Goal: Task Accomplishment & Management: Manage account settings

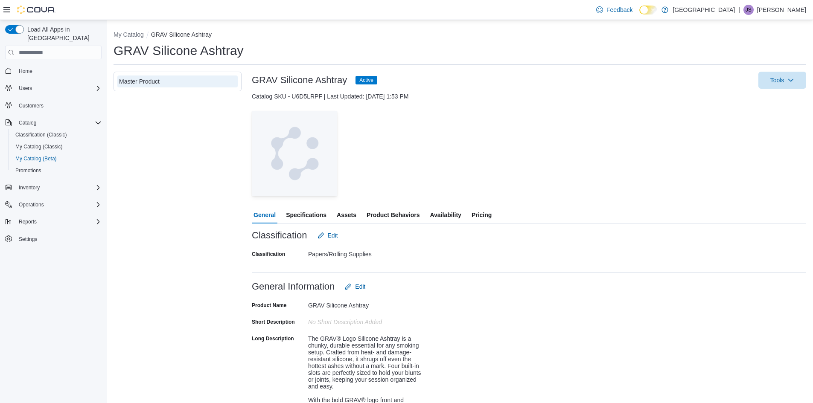
click at [351, 214] on span "Assets" at bounding box center [347, 215] width 20 height 17
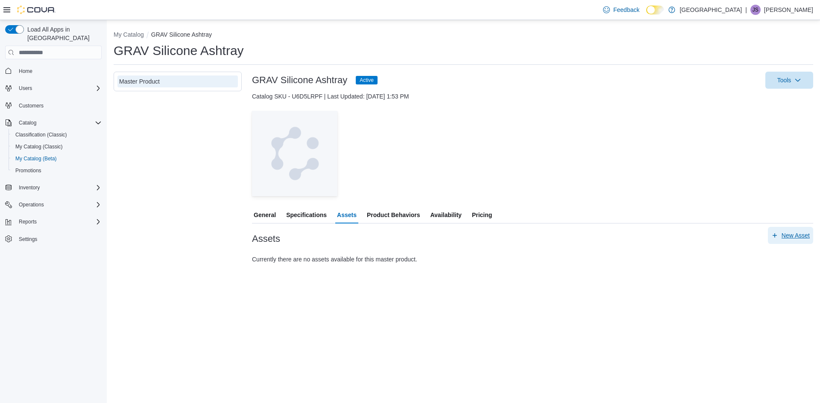
click at [787, 235] on span "New Asset" at bounding box center [795, 235] width 28 height 9
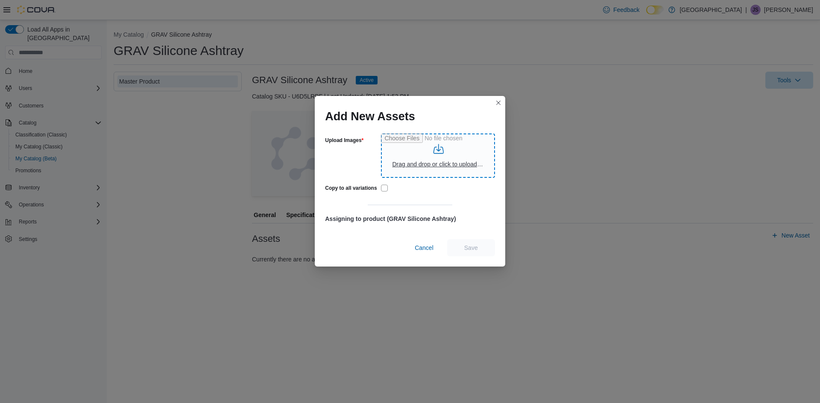
click at [448, 165] on input "Upload Images" at bounding box center [438, 156] width 114 height 44
type input "**********"
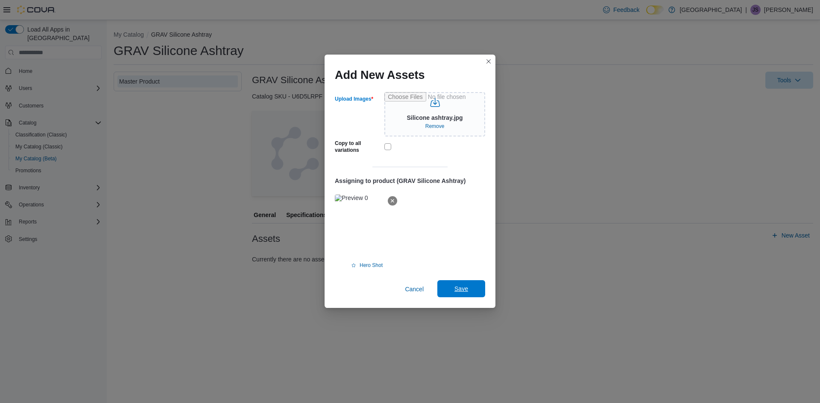
click at [464, 289] on span "Save" at bounding box center [461, 289] width 14 height 9
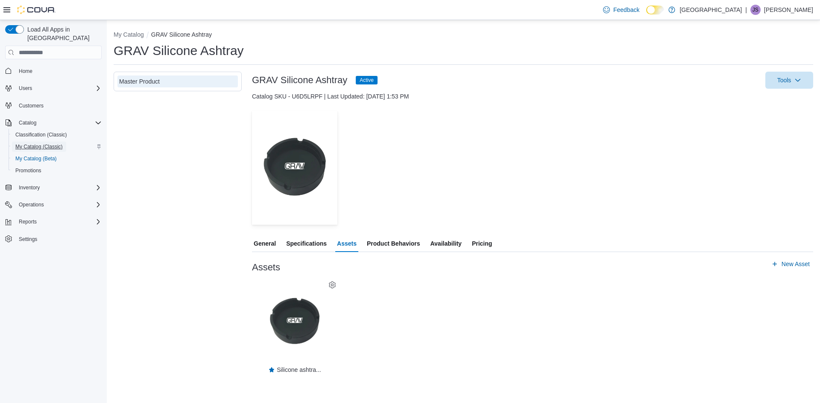
click at [54, 143] on span "My Catalog (Classic)" at bounding box center [38, 146] width 47 height 7
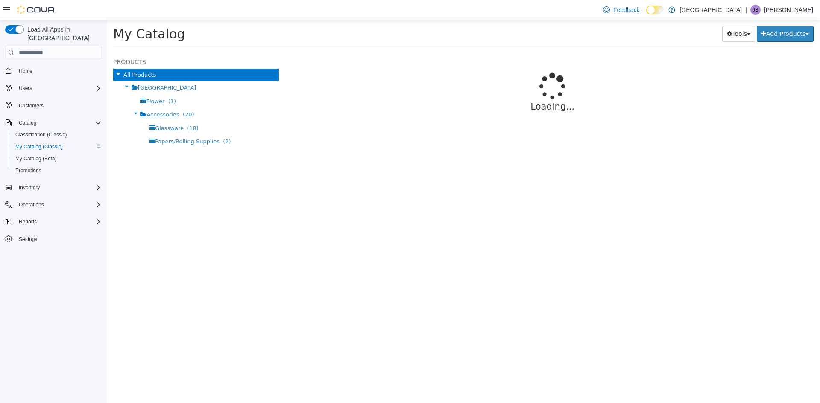
select select "**********"
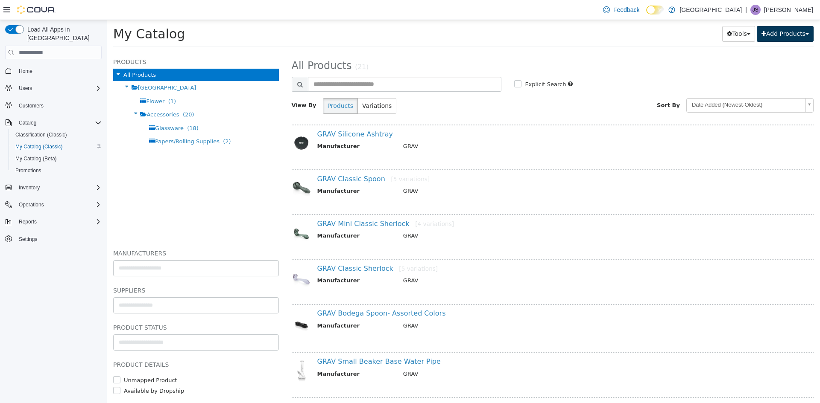
click at [777, 36] on button "Add Products" at bounding box center [784, 34] width 57 height 16
click at [767, 50] on link "Create New Product" at bounding box center [765, 51] width 94 height 12
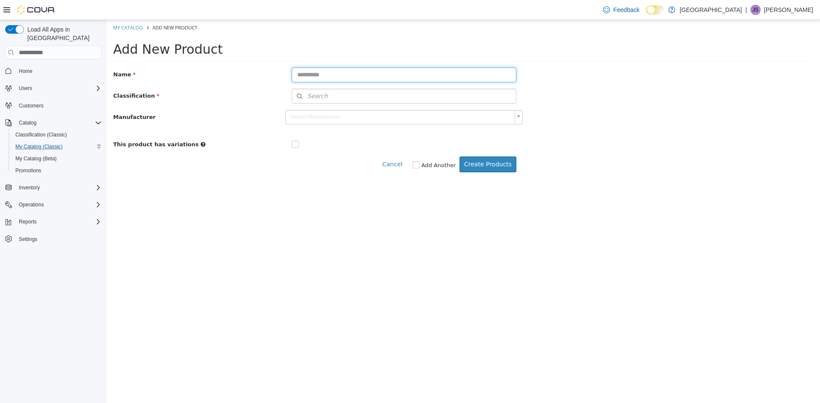
click at [330, 73] on input "text" at bounding box center [404, 74] width 225 height 15
type input "**********"
click at [322, 97] on span "Search" at bounding box center [310, 96] width 36 height 9
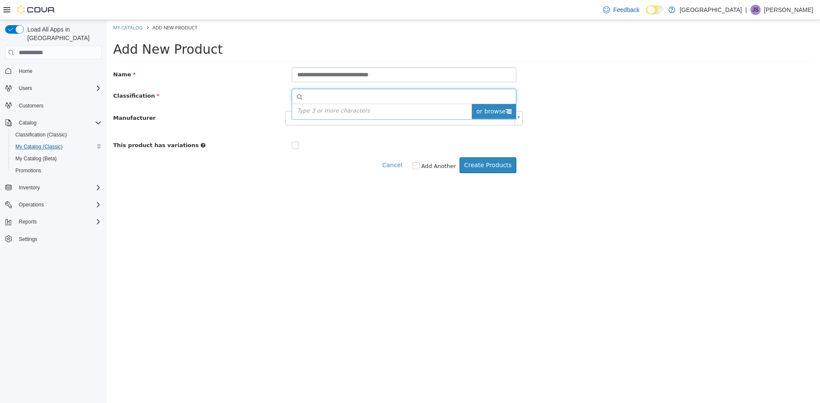
click at [495, 112] on span "or browse" at bounding box center [493, 111] width 44 height 15
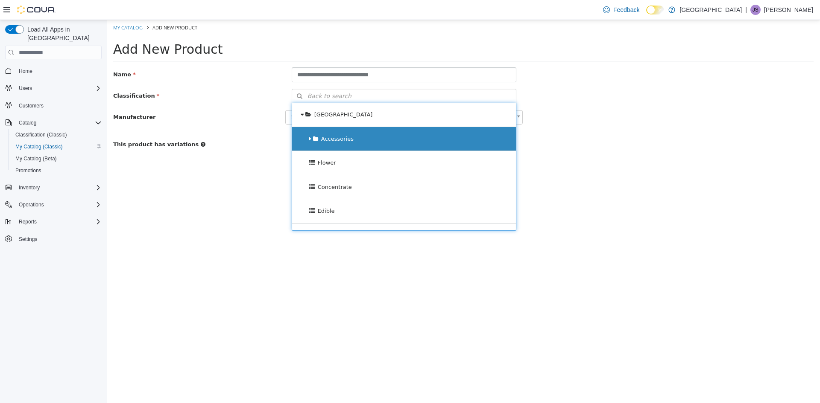
click at [390, 140] on div "Accessories" at bounding box center [404, 139] width 224 height 24
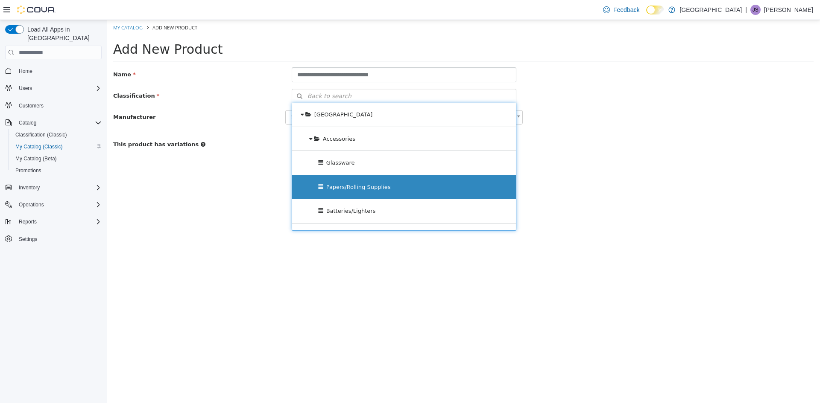
click at [374, 188] on span "Papers/Rolling Supplies" at bounding box center [358, 187] width 64 height 6
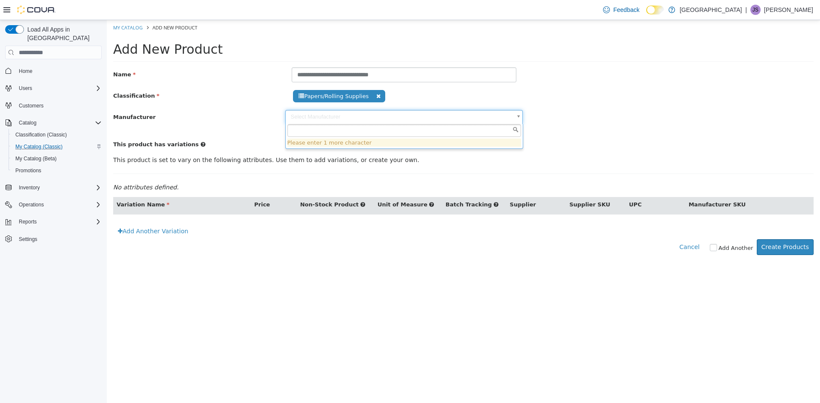
click at [375, 117] on body "**********" at bounding box center [463, 142] width 713 height 244
type input "**********"
click at [257, 123] on body "**********" at bounding box center [463, 142] width 713 height 244
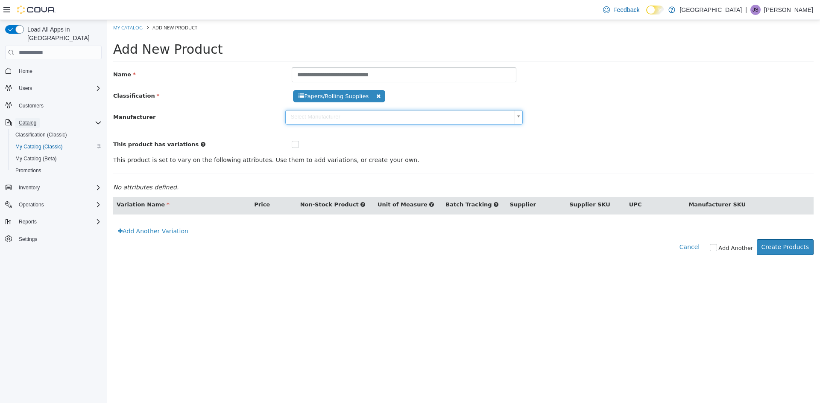
click at [32, 120] on span "Catalog" at bounding box center [28, 123] width 18 height 7
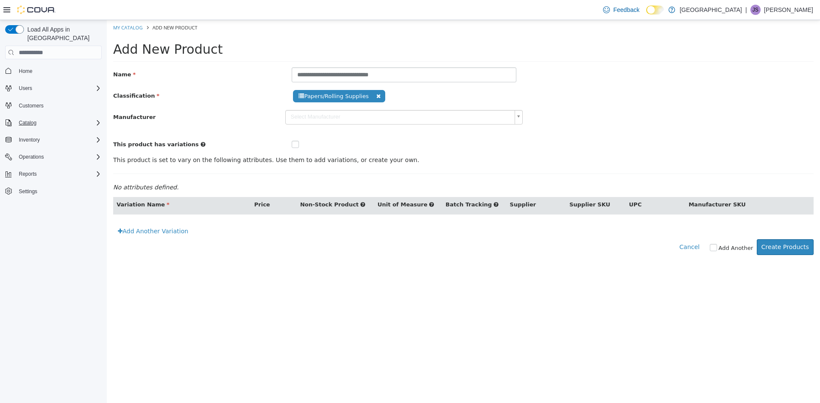
click at [134, 116] on span "Manufacturer" at bounding box center [134, 117] width 42 height 6
click at [95, 120] on icon "Complex example" at bounding box center [98, 123] width 7 height 7
click at [97, 201] on icon "Complex example" at bounding box center [98, 204] width 7 height 7
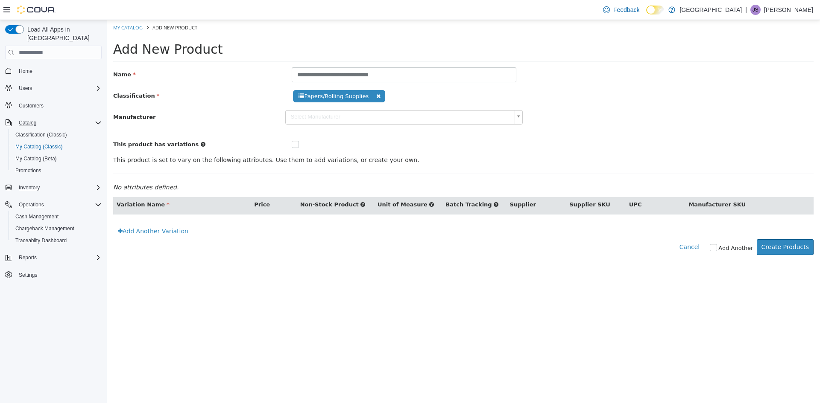
click at [98, 185] on icon "Complex example" at bounding box center [98, 187] width 3 height 5
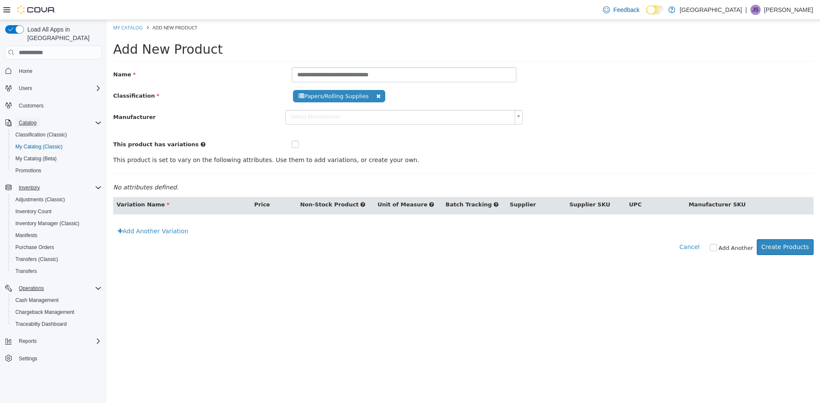
click at [29, 120] on span "Catalog" at bounding box center [28, 123] width 18 height 7
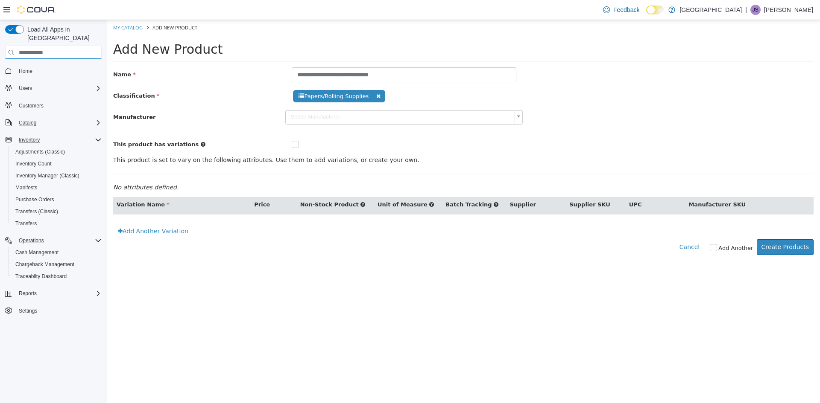
click at [42, 46] on input "search" at bounding box center [53, 53] width 96 height 14
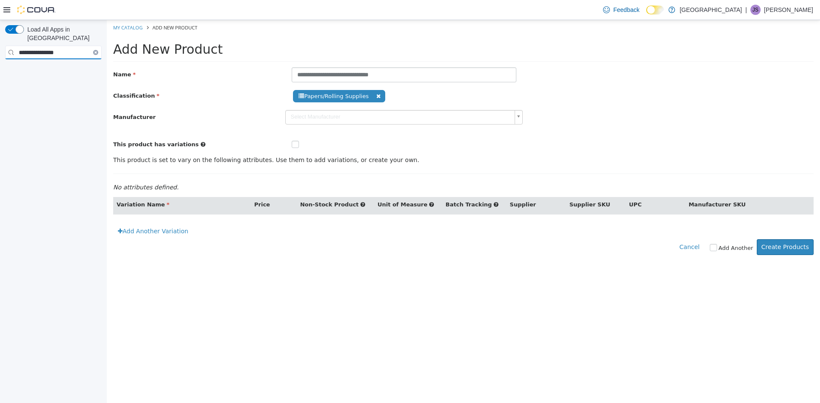
type input "**********"
click at [94, 51] on icon "Clear input" at bounding box center [95, 52] width 3 height 3
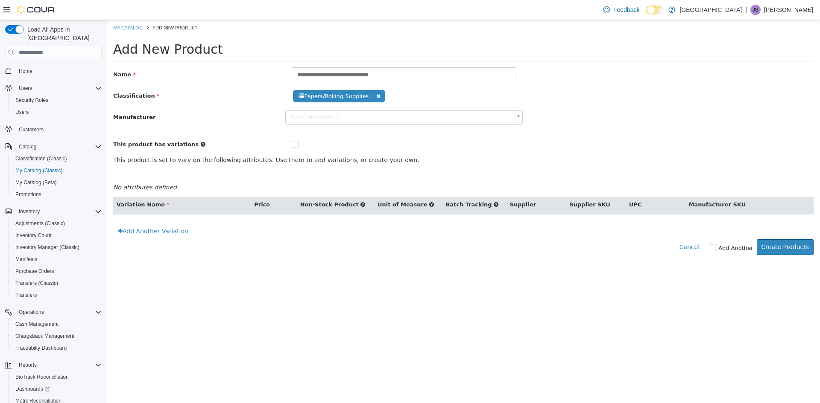
click at [9, 10] on icon at bounding box center [6, 9] width 7 height 5
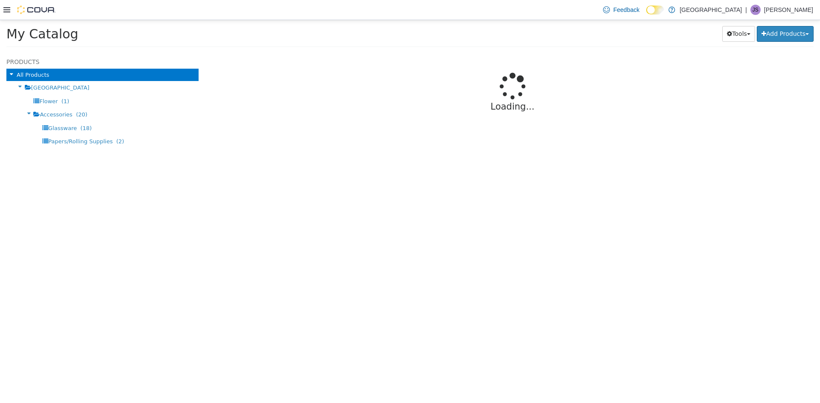
select select "**********"
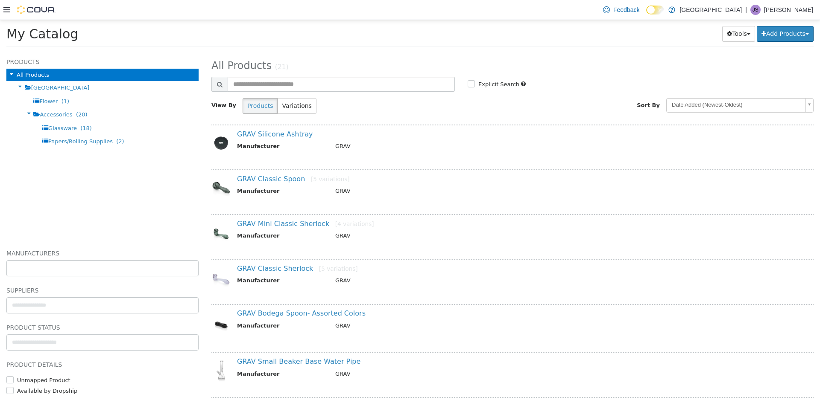
click at [67, 262] on input "text" at bounding box center [102, 269] width 191 height 14
click at [67, 53] on body "**********" at bounding box center [410, 36] width 820 height 32
type input "**********"
click at [741, 33] on button "Tools" at bounding box center [738, 34] width 33 height 16
click at [460, 70] on h2 "All Products (21)" at bounding box center [512, 65] width 615 height 13
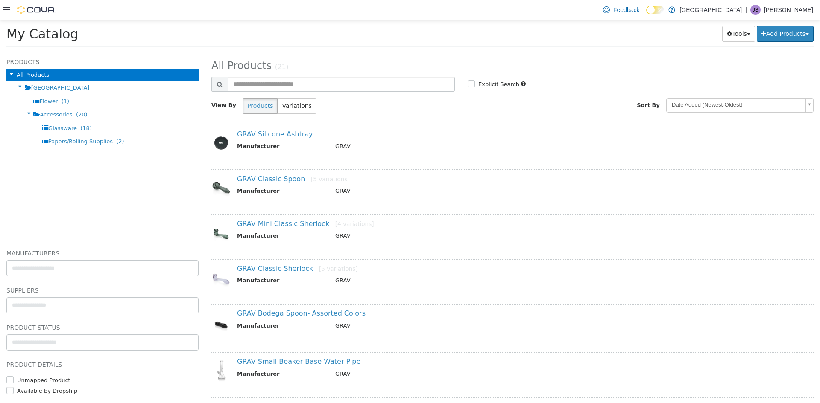
select select "**********"
click at [60, 88] on span "[GEOGRAPHIC_DATA]" at bounding box center [60, 88] width 58 height 6
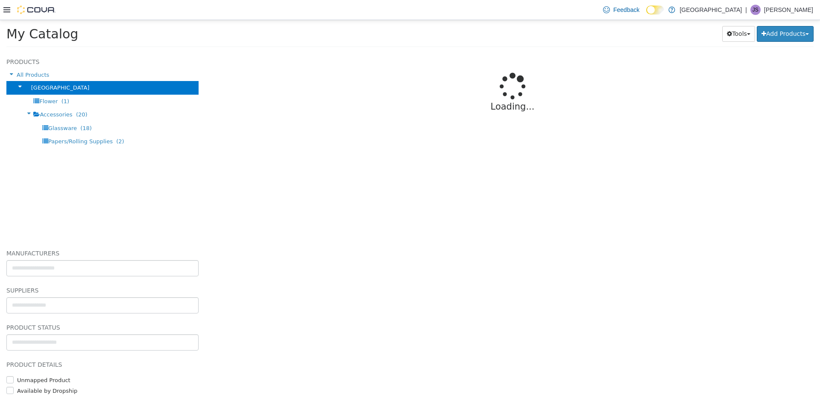
select select "**********"
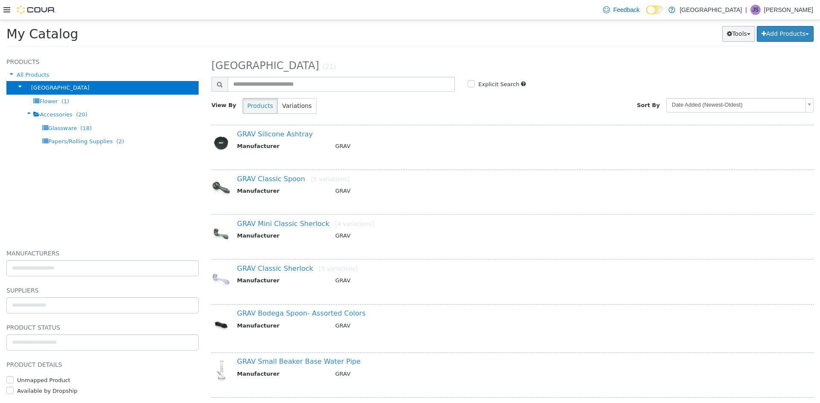
click at [743, 31] on button "Tools" at bounding box center [738, 34] width 33 height 16
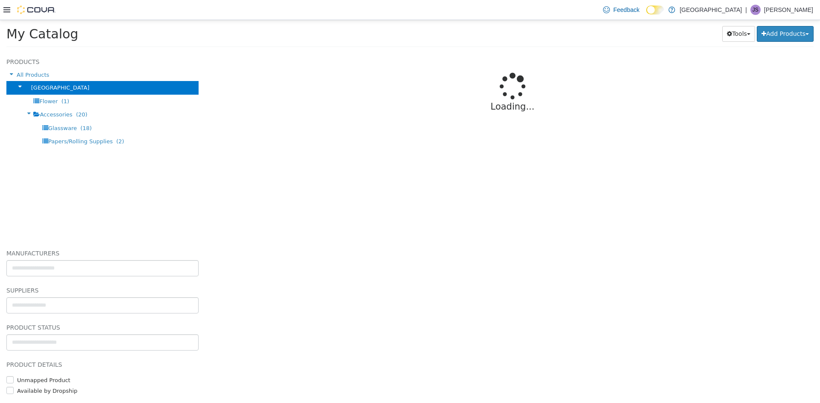
select select "**********"
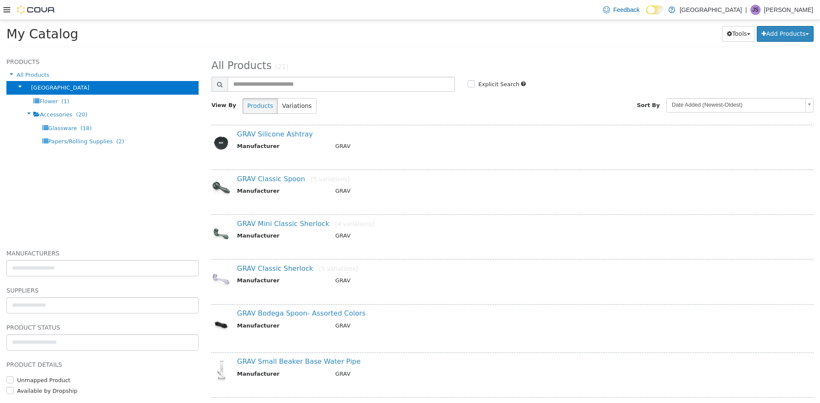
select select "**********"
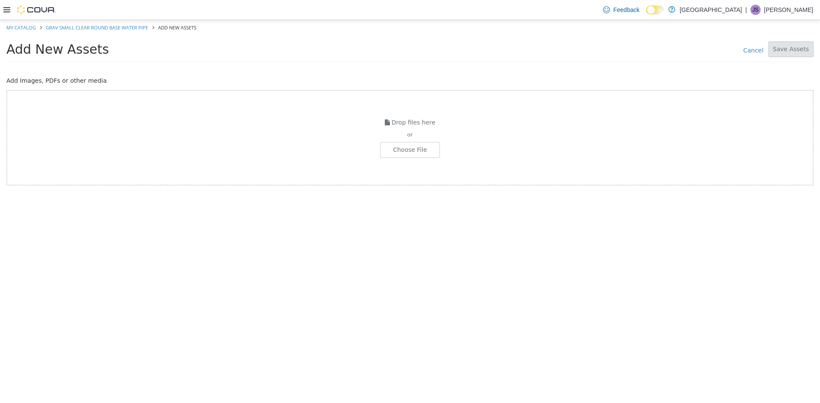
click at [676, 9] on link at bounding box center [671, 9] width 9 height 17
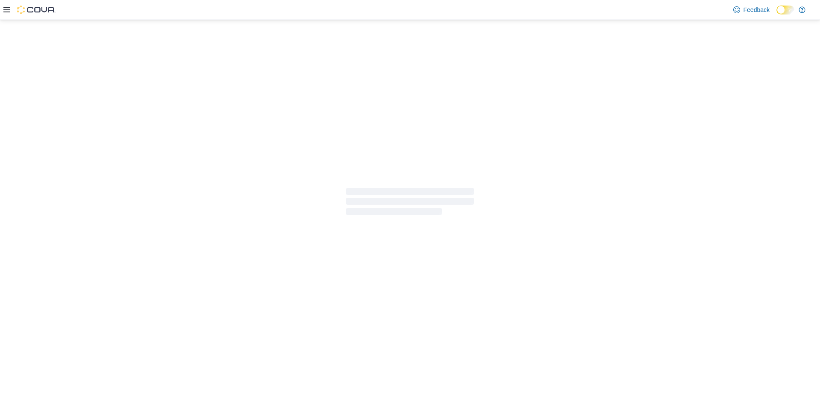
select select "**********"
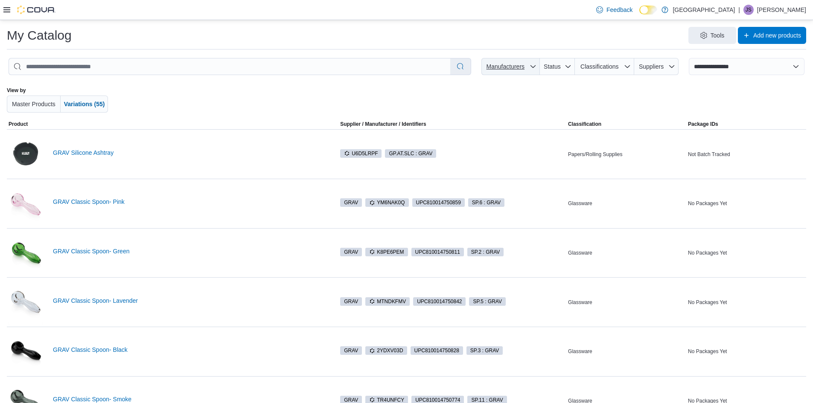
click at [537, 64] on icon "button" at bounding box center [533, 66] width 7 height 7
click at [497, 89] on input "Manufacturers" at bounding box center [515, 90] width 121 height 17
click at [101, 154] on link "GRAV Silicone Ashtray" at bounding box center [189, 152] width 272 height 7
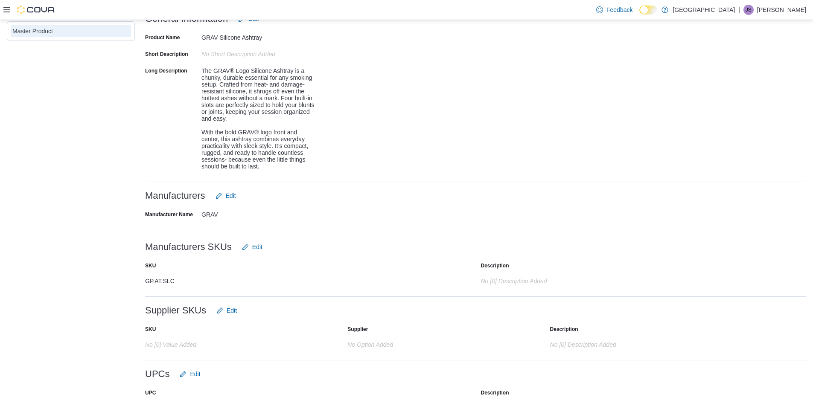
scroll to position [319, 0]
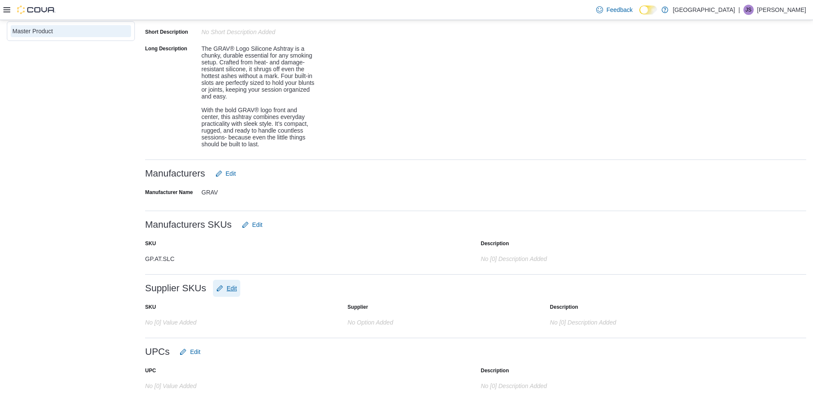
click at [227, 286] on span "Edit" at bounding box center [232, 288] width 10 height 9
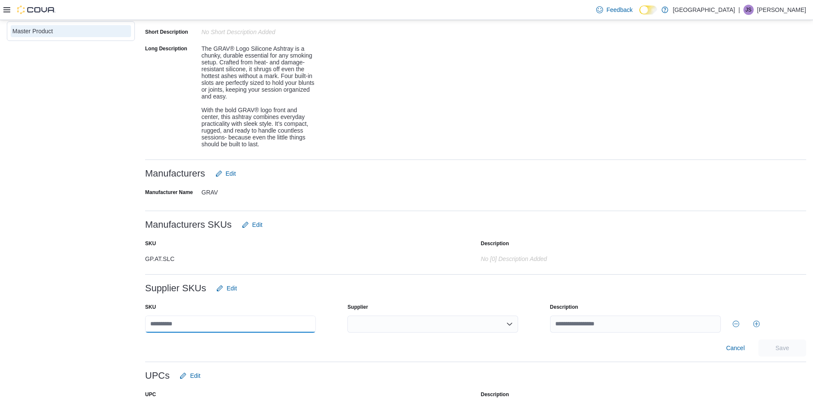
click at [198, 326] on input "text" at bounding box center [230, 324] width 171 height 17
click at [265, 255] on div "GP.AT.SLC" at bounding box center [230, 257] width 171 height 10
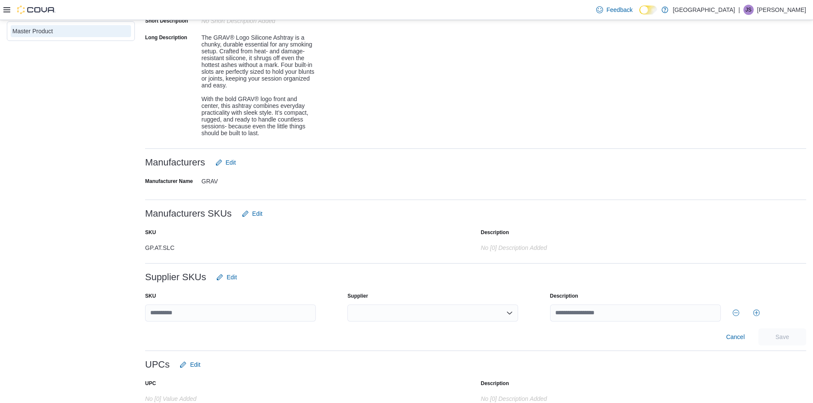
scroll to position [343, 0]
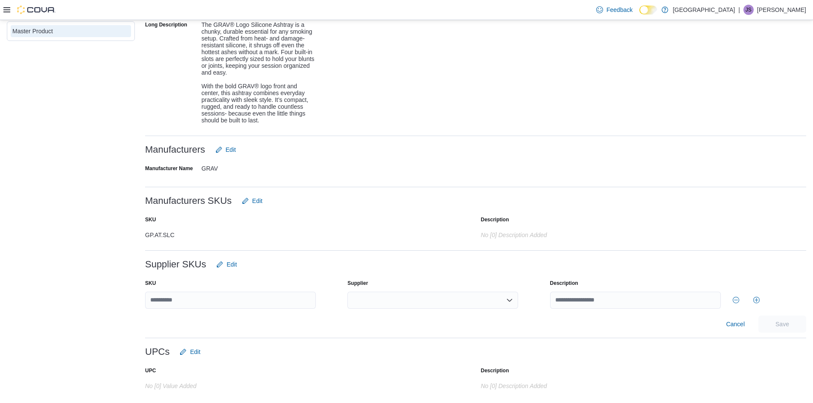
click at [369, 305] on div at bounding box center [432, 300] width 171 height 17
click at [371, 315] on span "GRAV" at bounding box center [440, 315] width 150 height 9
click at [779, 324] on span "Save" at bounding box center [783, 323] width 38 height 17
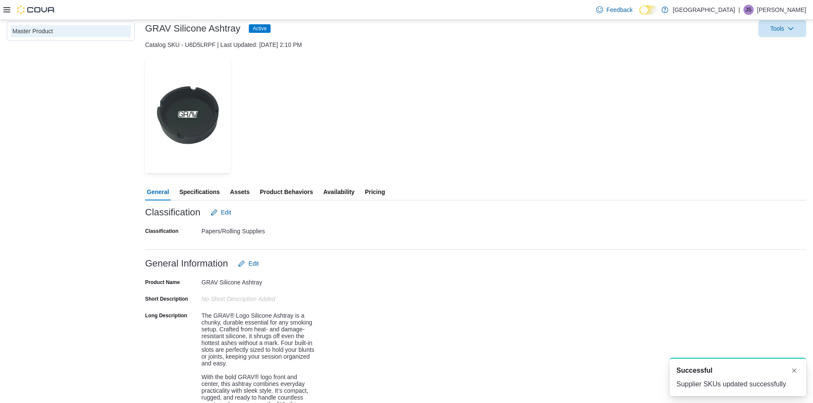
scroll to position [0, 0]
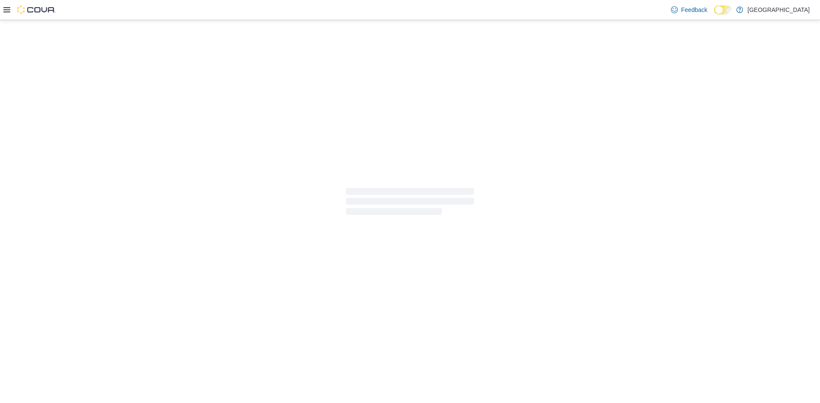
select select "**********"
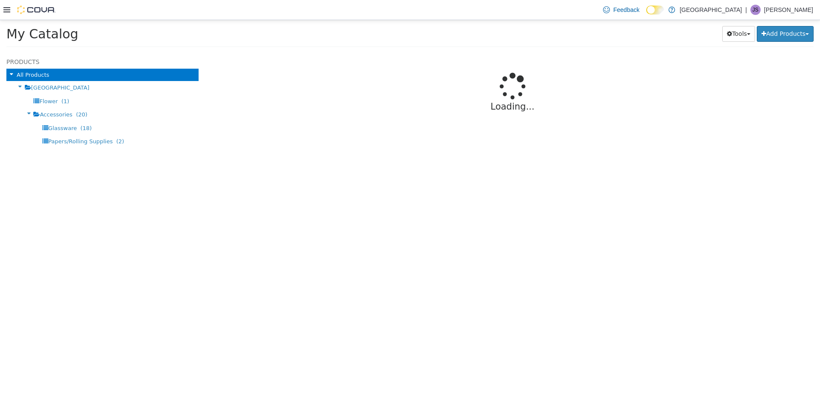
select select "**********"
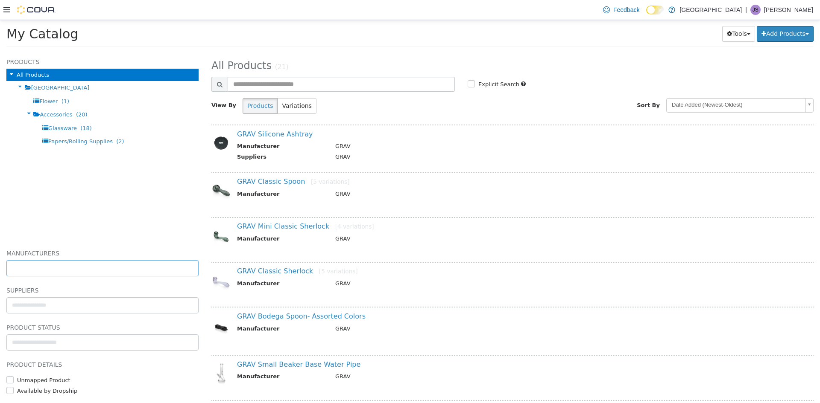
click at [53, 269] on input "text" at bounding box center [102, 269] width 191 height 14
click at [43, 53] on body "**********" at bounding box center [410, 36] width 820 height 32
type input "**********"
click at [43, 88] on span "[GEOGRAPHIC_DATA]" at bounding box center [60, 88] width 58 height 6
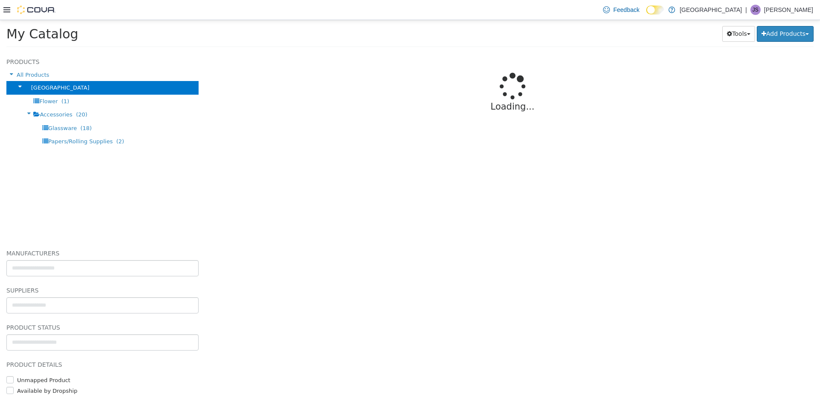
select select "**********"
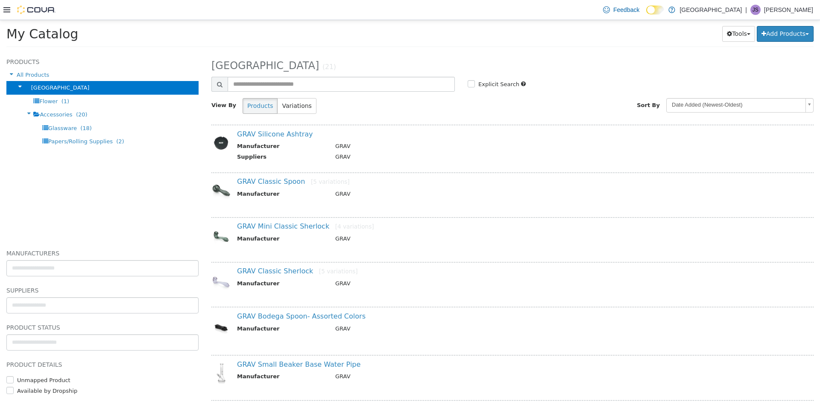
click at [6, 9] on icon at bounding box center [6, 9] width 7 height 7
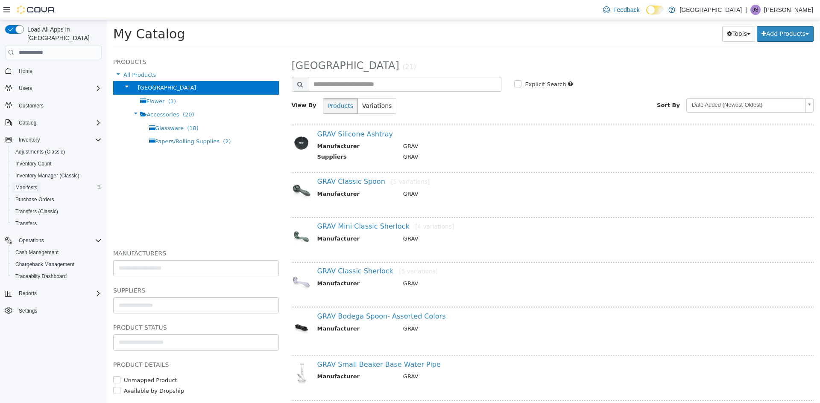
click at [23, 184] on span "Manifests" at bounding box center [26, 187] width 22 height 7
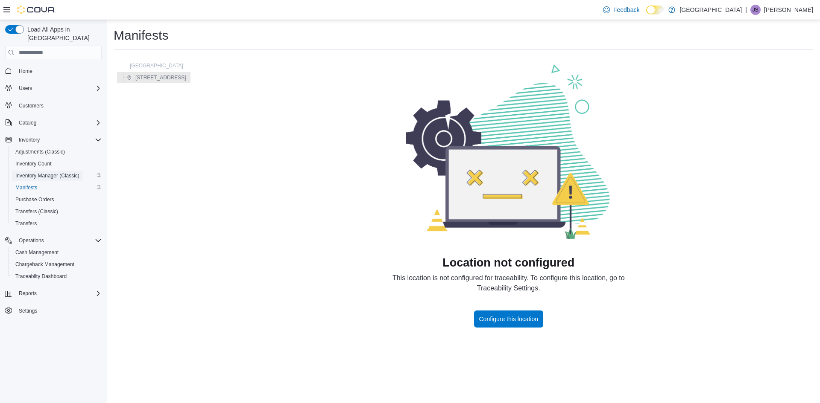
click at [28, 172] on span "Inventory Manager (Classic)" at bounding box center [47, 175] width 64 height 7
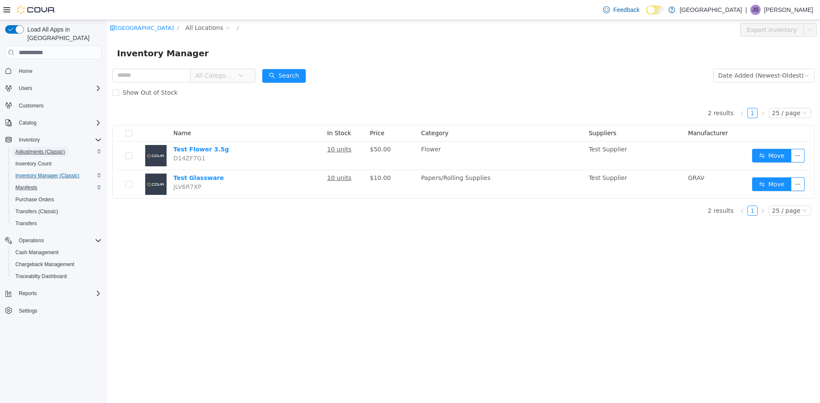
click at [32, 149] on span "Adjustments (Classic)" at bounding box center [40, 152] width 50 height 7
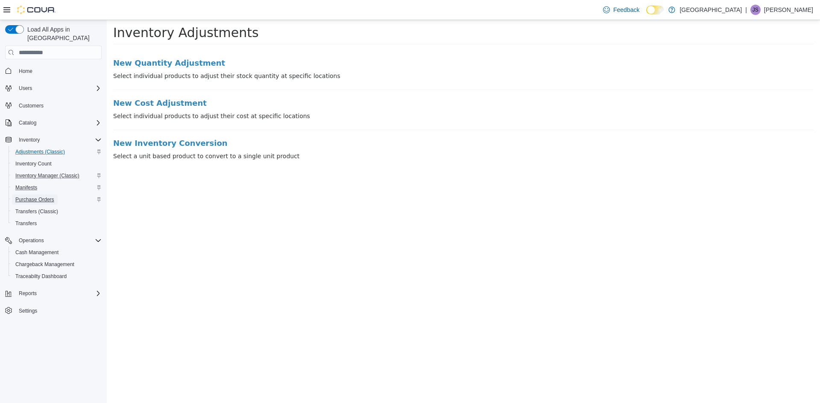
click at [24, 196] on span "Purchase Orders" at bounding box center [34, 199] width 39 height 7
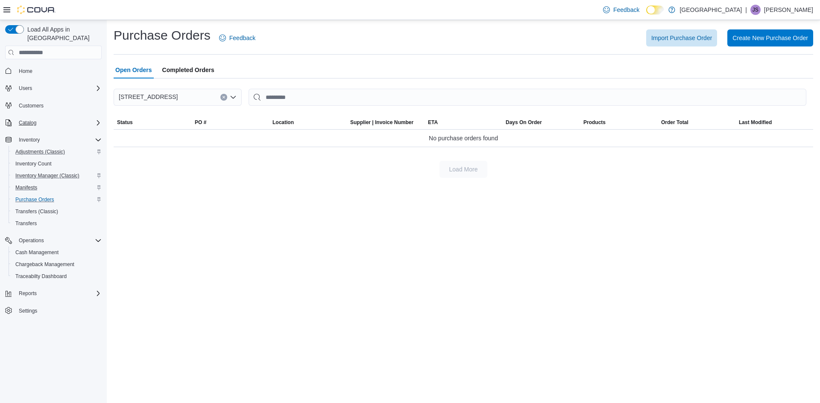
click at [25, 120] on button "Catalog" at bounding box center [53, 123] width 103 height 12
click at [8, 120] on icon "Complex example" at bounding box center [8, 123] width 7 height 7
click at [96, 118] on div "Catalog" at bounding box center [58, 123] width 86 height 10
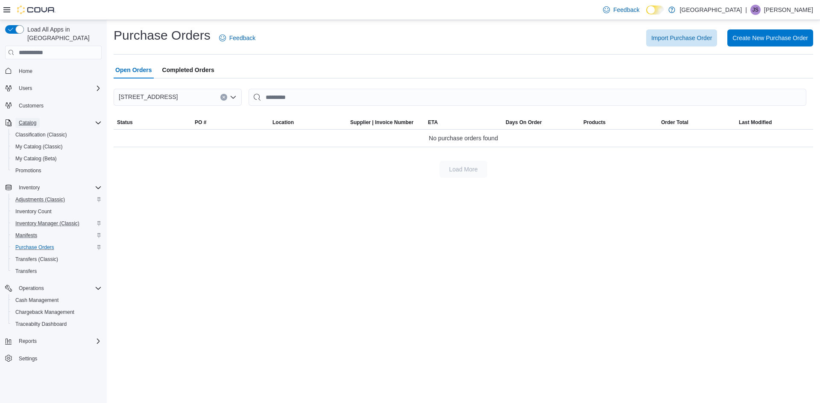
click at [29, 120] on span "Catalog" at bounding box center [28, 123] width 18 height 7
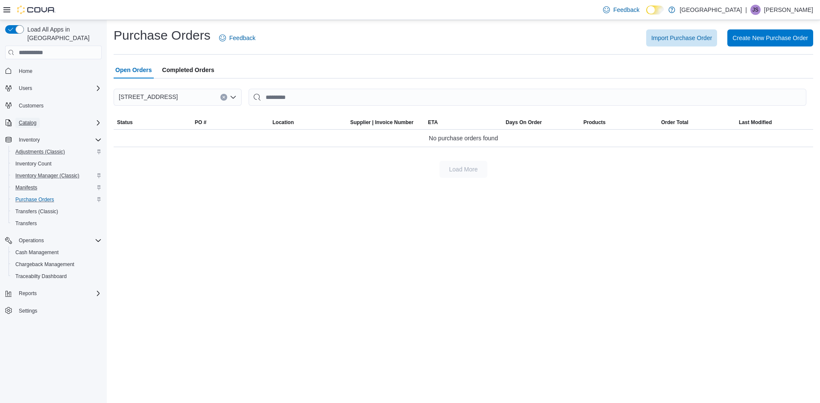
click at [29, 120] on span "Catalog" at bounding box center [28, 123] width 18 height 7
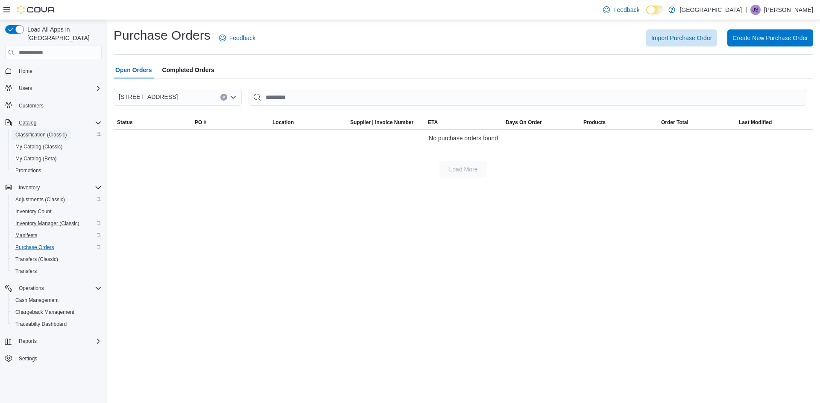
click at [33, 131] on span "Classification (Classic)" at bounding box center [41, 134] width 52 height 7
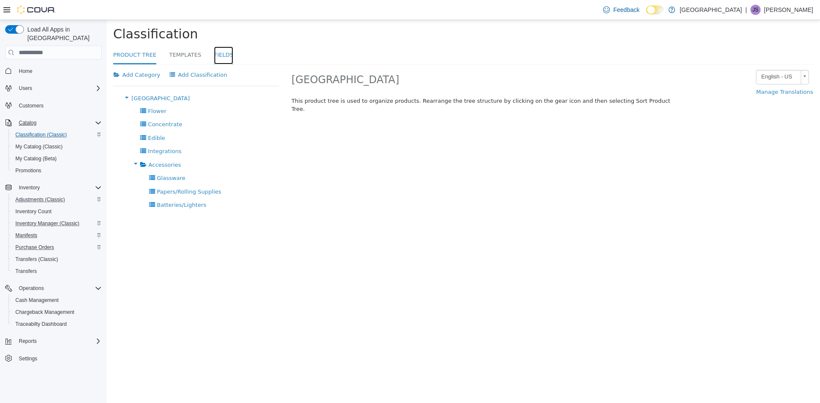
click at [218, 58] on link "Fields" at bounding box center [223, 56] width 19 height 18
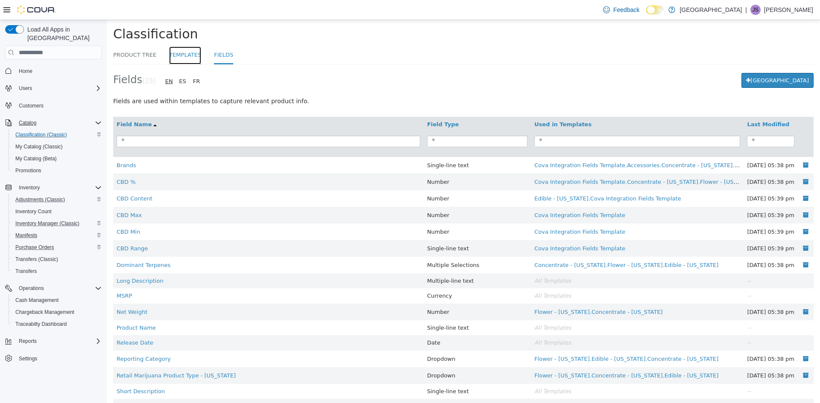
click at [176, 56] on link "Templates" at bounding box center [185, 56] width 32 height 18
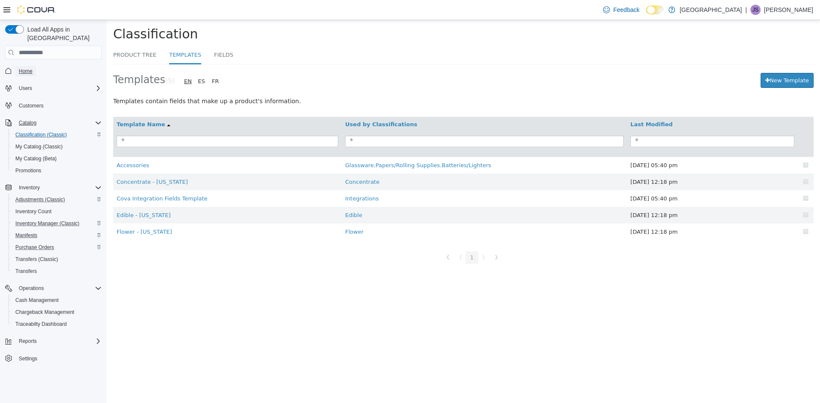
click at [25, 68] on span "Home" at bounding box center [26, 71] width 14 height 7
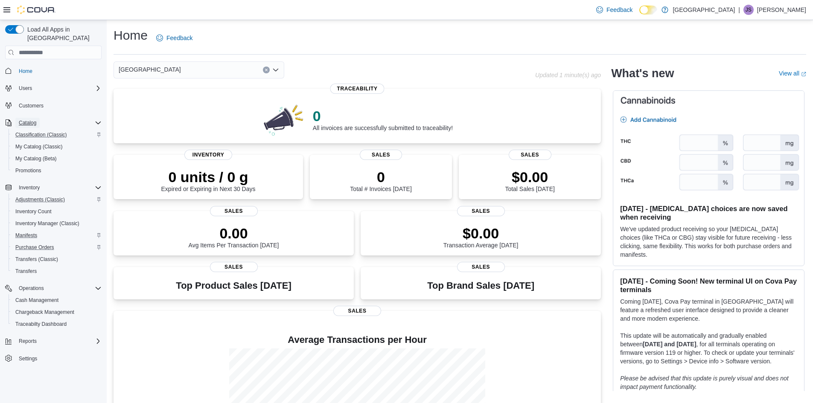
click at [31, 120] on span "Catalog" at bounding box center [28, 123] width 18 height 7
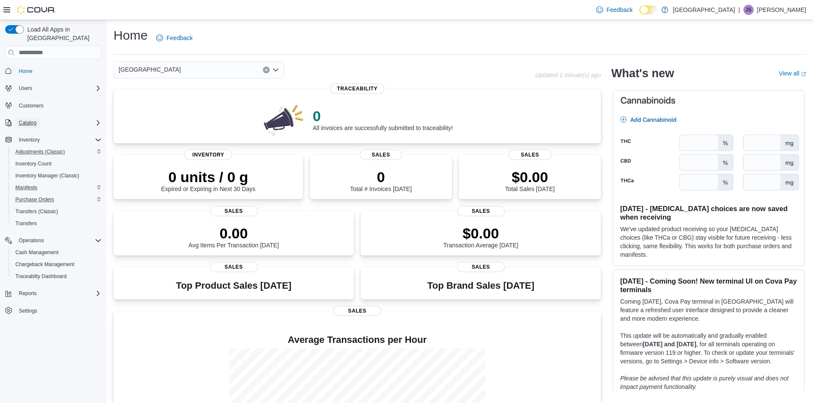
click at [31, 120] on span "Catalog" at bounding box center [28, 123] width 18 height 7
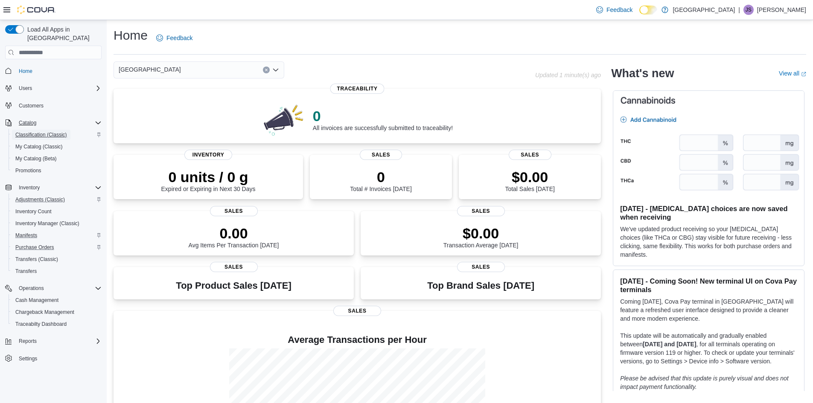
click at [44, 131] on span "Classification (Classic)" at bounding box center [41, 134] width 52 height 7
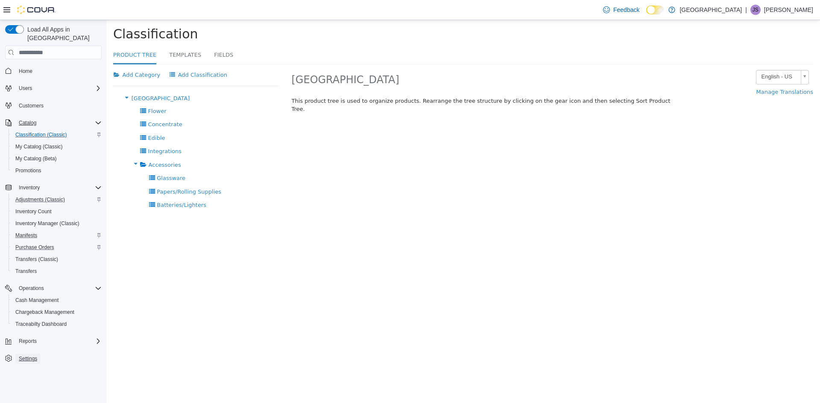
click at [31, 356] on span "Settings" at bounding box center [28, 359] width 18 height 7
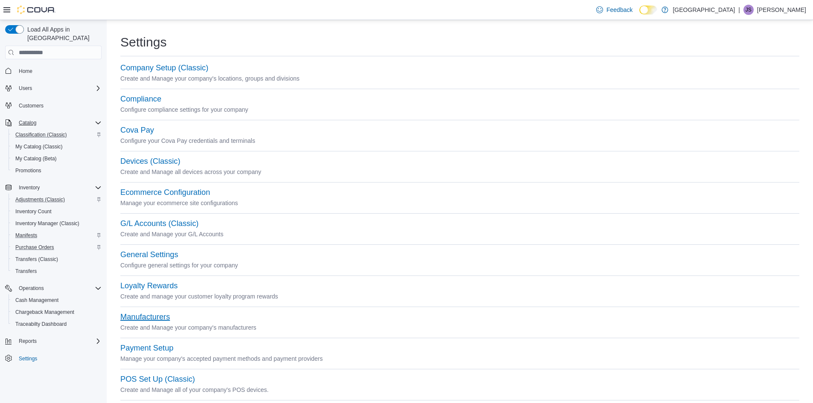
click at [160, 320] on button "Manufacturers" at bounding box center [145, 317] width 50 height 9
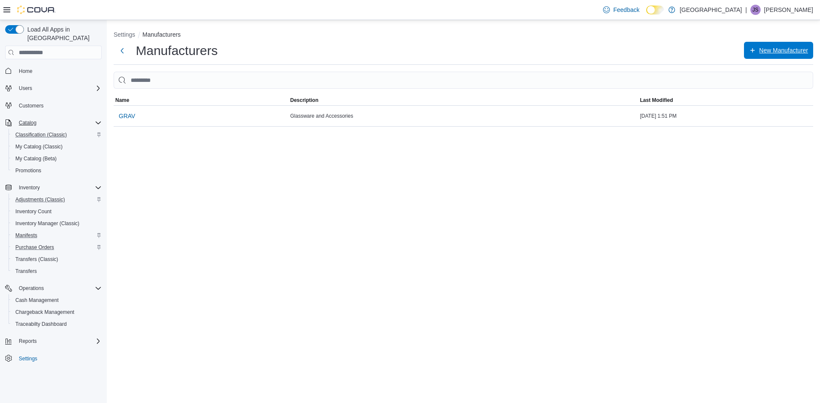
click at [782, 49] on span "New Manufacturer" at bounding box center [783, 50] width 49 height 9
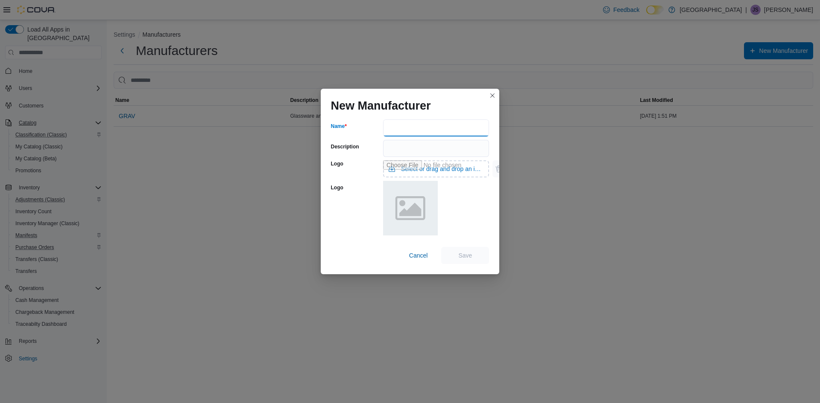
click at [401, 129] on input "Name" at bounding box center [436, 128] width 106 height 17
type input "**********"
click at [465, 256] on span "Save" at bounding box center [465, 255] width 14 height 9
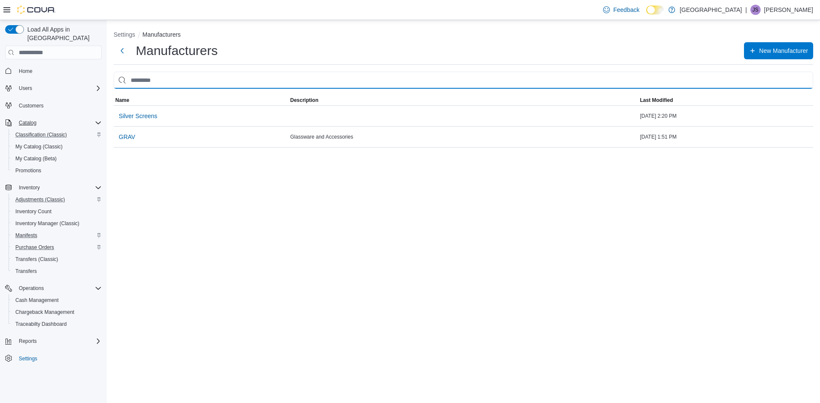
click at [216, 82] on input "search" at bounding box center [463, 80] width 699 height 17
type input "*"
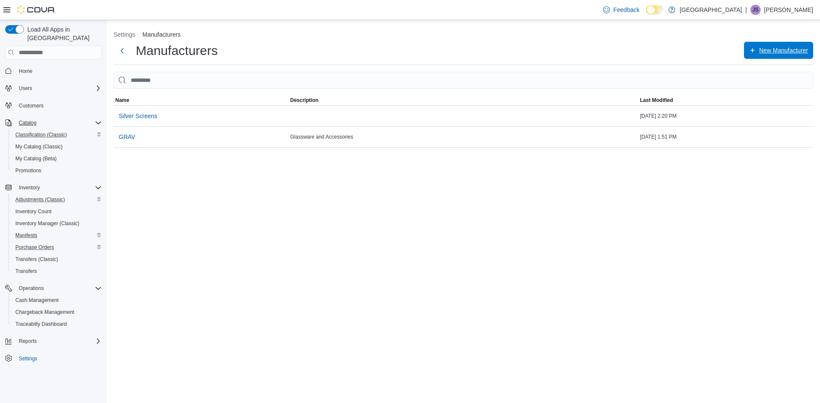
click at [779, 47] on span "New Manufacturer" at bounding box center [783, 50] width 49 height 9
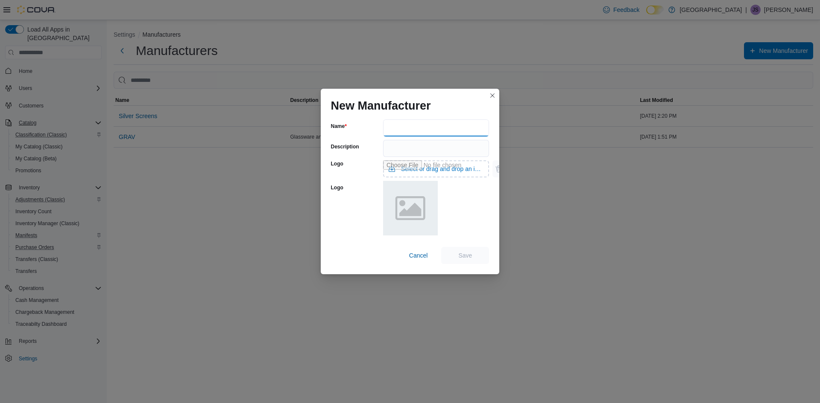
click at [422, 128] on input "Name" at bounding box center [436, 128] width 106 height 17
type input "****"
click at [462, 253] on span "Save" at bounding box center [465, 255] width 14 height 9
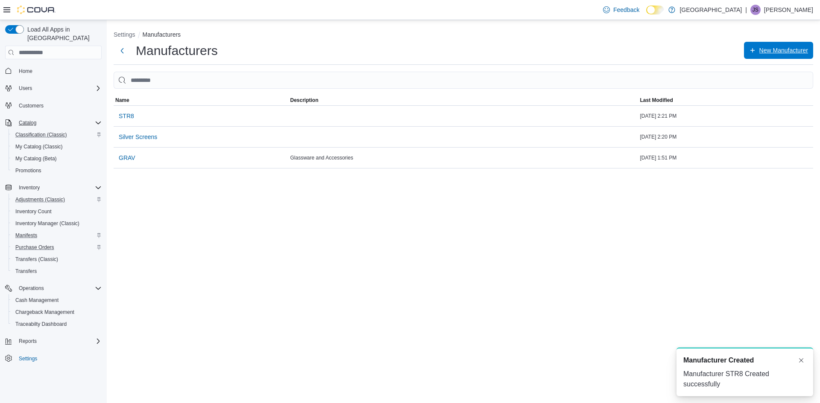
click at [795, 50] on span "New Manufacturer" at bounding box center [783, 50] width 49 height 9
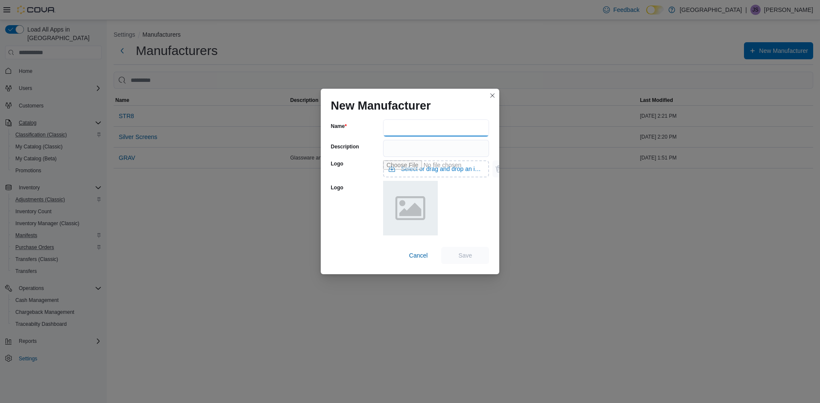
click at [425, 129] on input "Name" at bounding box center [436, 128] width 106 height 17
type input "********"
click at [413, 147] on input "Description" at bounding box center [436, 148] width 106 height 17
click at [465, 257] on span "Save" at bounding box center [465, 255] width 14 height 9
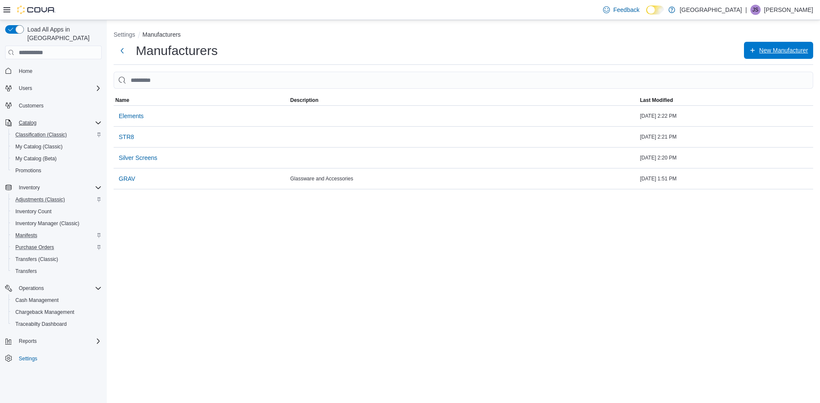
click at [768, 51] on span "New Manufacturer" at bounding box center [783, 50] width 49 height 9
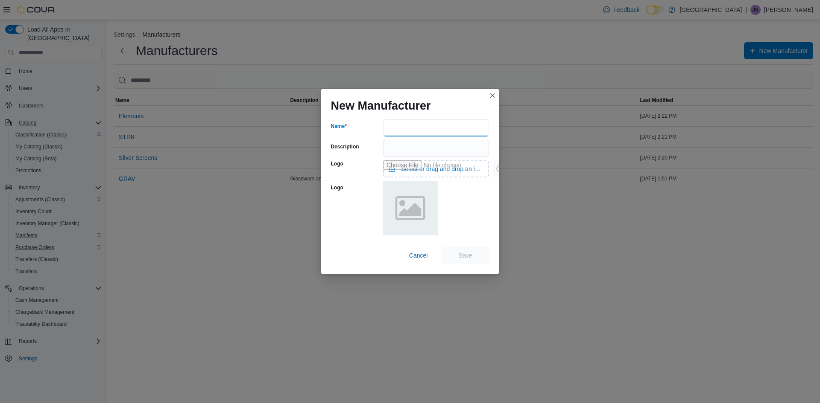
drag, startPoint x: 408, startPoint y: 126, endPoint x: 409, endPoint y: 120, distance: 6.8
click at [408, 126] on input "Name" at bounding box center [436, 128] width 106 height 17
type input "***"
click at [473, 258] on span "Save" at bounding box center [465, 255] width 38 height 17
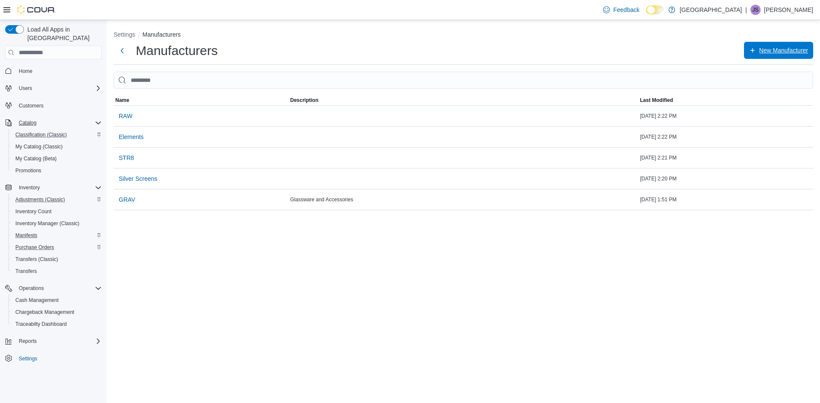
click at [791, 53] on span "New Manufacturer" at bounding box center [783, 50] width 49 height 9
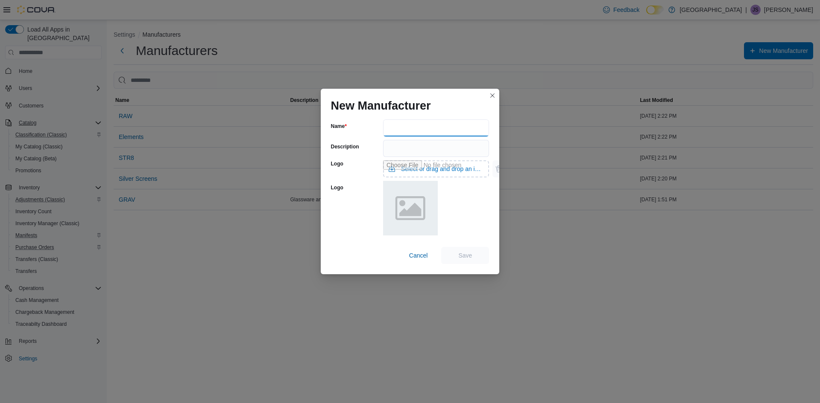
click at [416, 123] on input "Name" at bounding box center [436, 128] width 106 height 17
type input "*****"
click at [469, 251] on span "Save" at bounding box center [465, 255] width 38 height 17
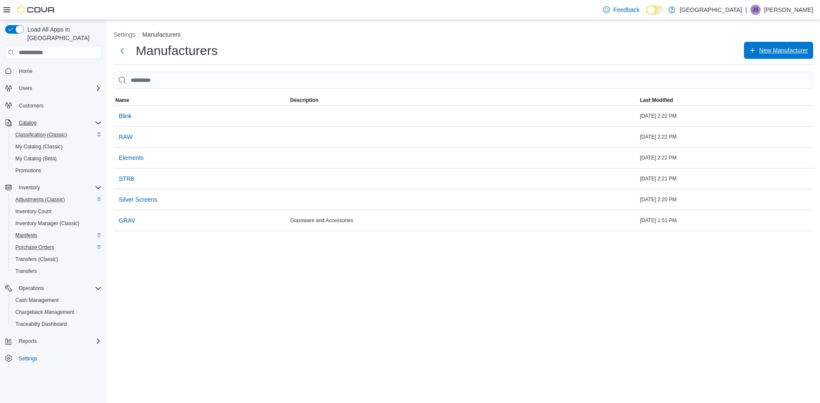
click at [785, 52] on span "New Manufacturer" at bounding box center [783, 50] width 49 height 9
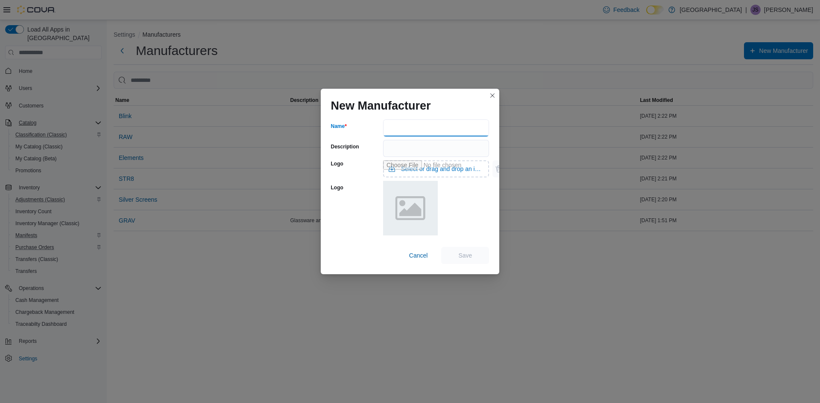
click at [417, 123] on input "Name" at bounding box center [436, 128] width 106 height 17
type input "******"
click at [463, 254] on span "Save" at bounding box center [465, 255] width 14 height 9
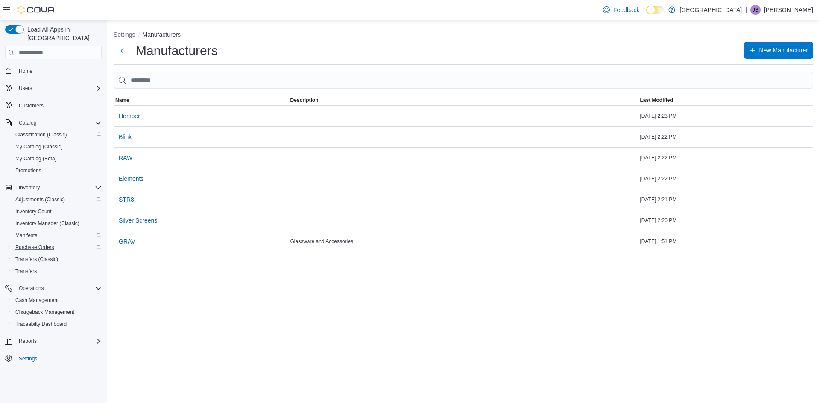
click at [775, 52] on span "New Manufacturer" at bounding box center [783, 50] width 49 height 9
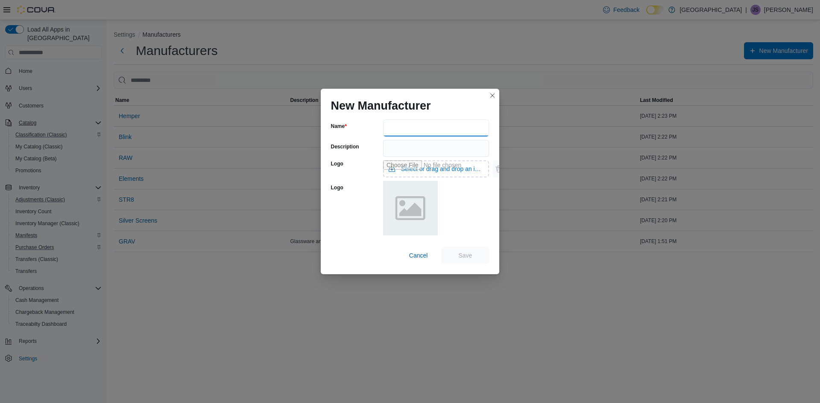
click at [424, 128] on input "Name" at bounding box center [436, 128] width 106 height 17
type input "*******"
click at [465, 254] on span "Save" at bounding box center [465, 255] width 14 height 9
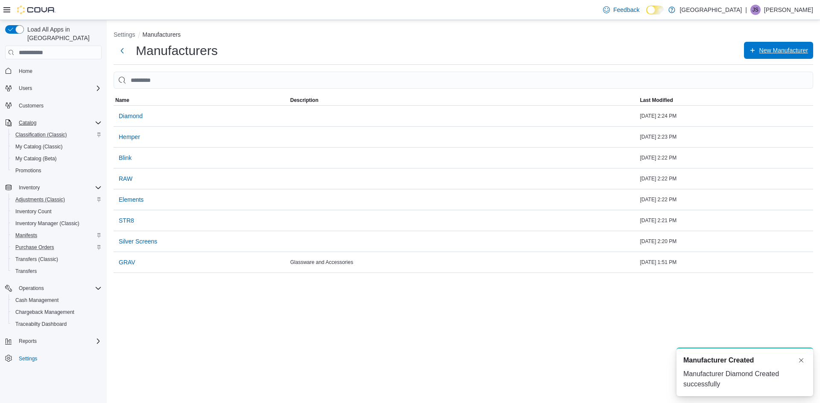
click at [776, 50] on span "New Manufacturer" at bounding box center [783, 50] width 49 height 9
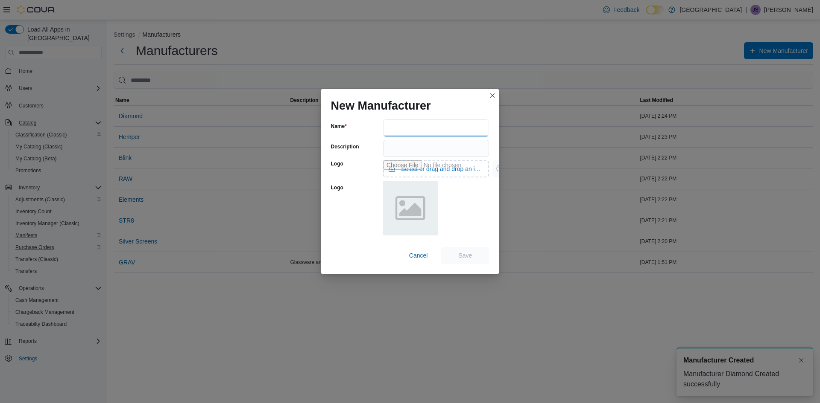
drag, startPoint x: 460, startPoint y: 131, endPoint x: 467, endPoint y: 127, distance: 7.8
click at [461, 131] on input "Name" at bounding box center [436, 128] width 106 height 17
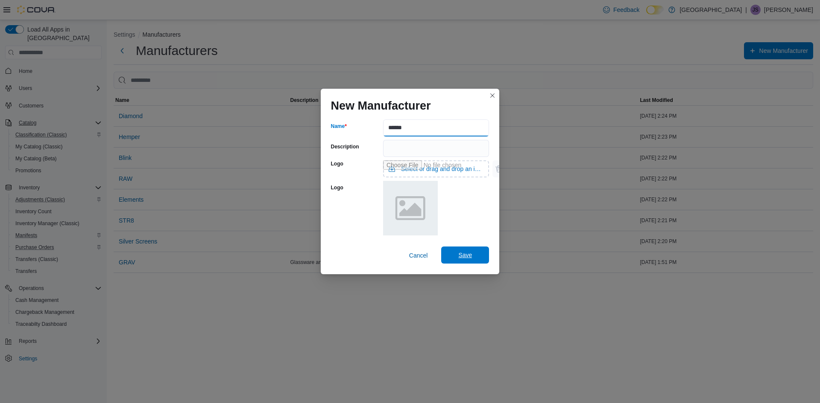
type input "******"
click at [461, 255] on span "Save" at bounding box center [465, 255] width 14 height 9
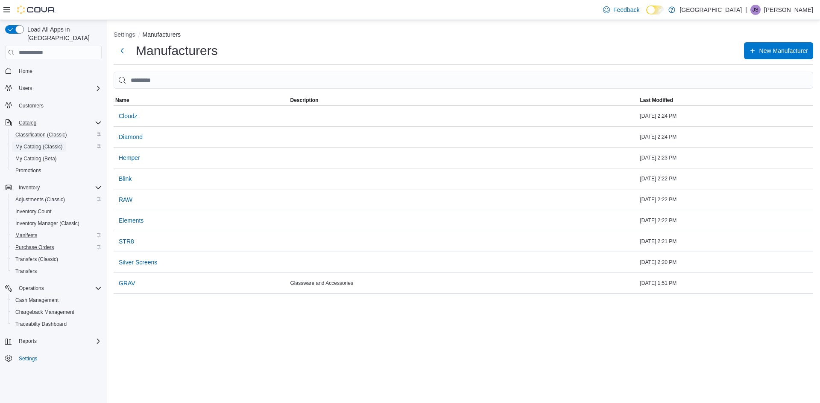
click at [44, 143] on span "My Catalog (Classic)" at bounding box center [38, 146] width 47 height 7
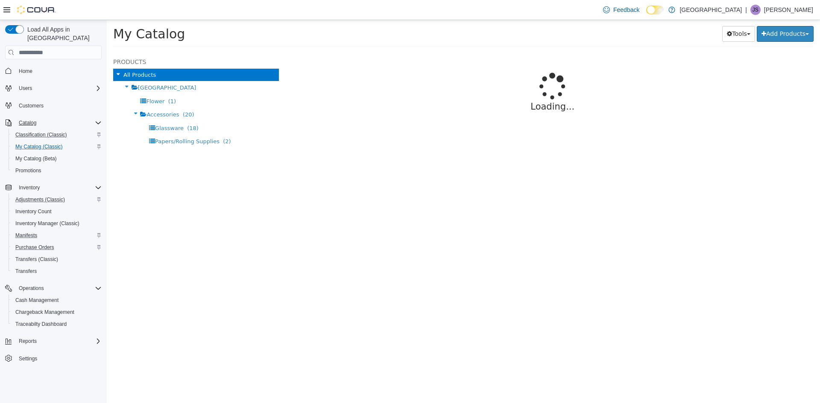
select select "**********"
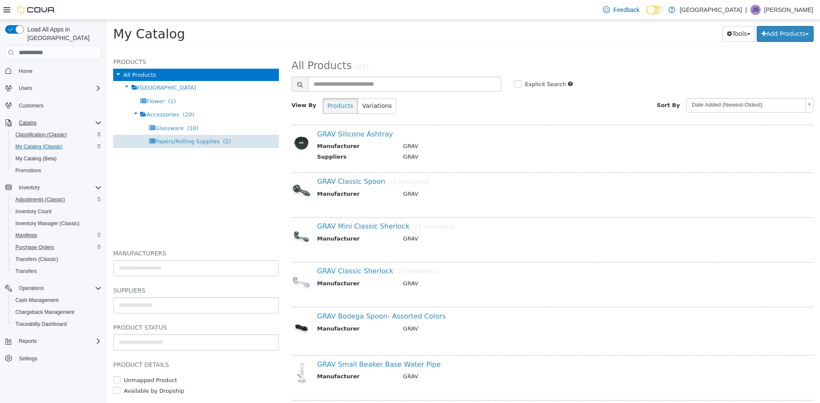
click at [189, 140] on span "Papers/Rolling Supplies" at bounding box center [187, 141] width 64 height 6
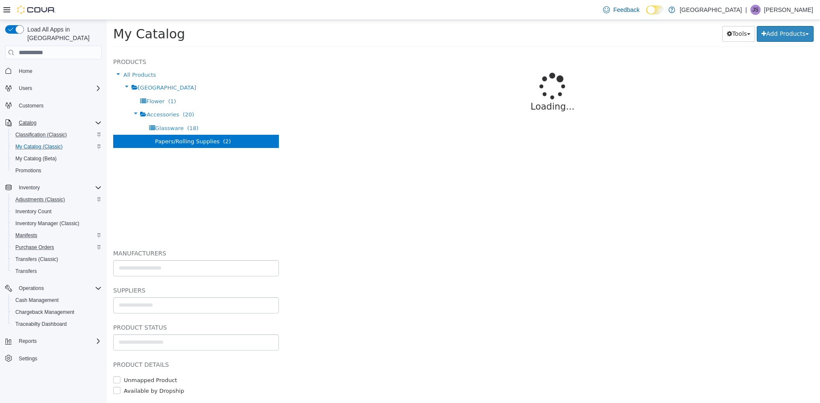
select select "**********"
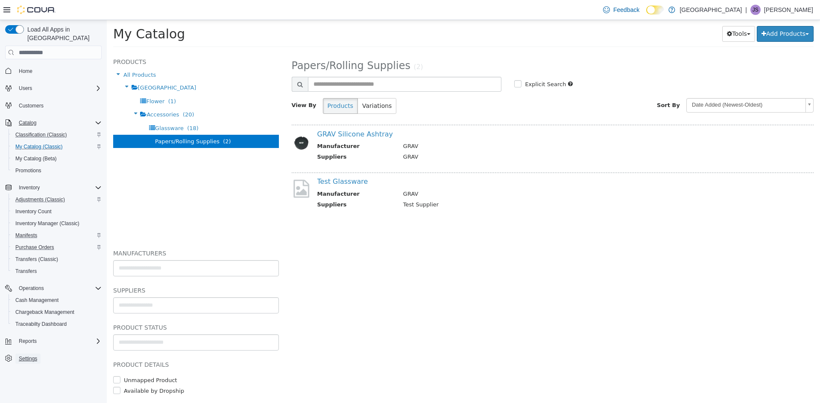
click at [30, 356] on span "Settings" at bounding box center [28, 359] width 18 height 7
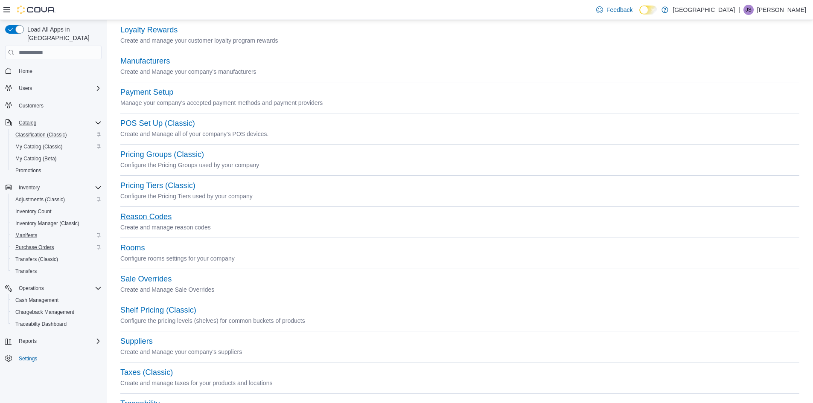
scroll to position [297, 0]
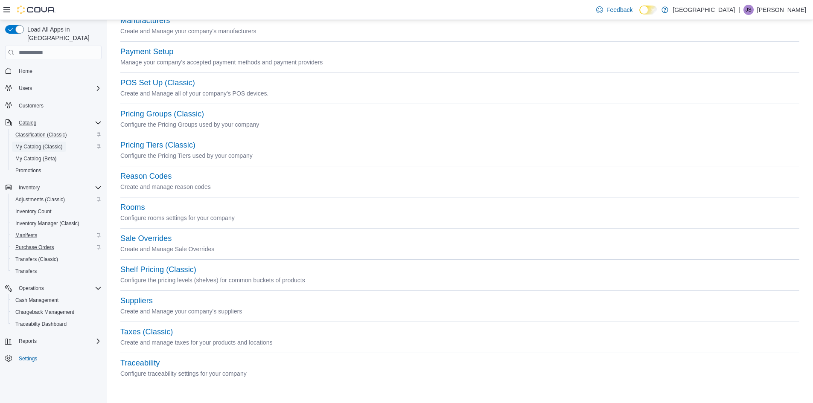
click at [44, 143] on span "My Catalog (Classic)" at bounding box center [38, 146] width 47 height 7
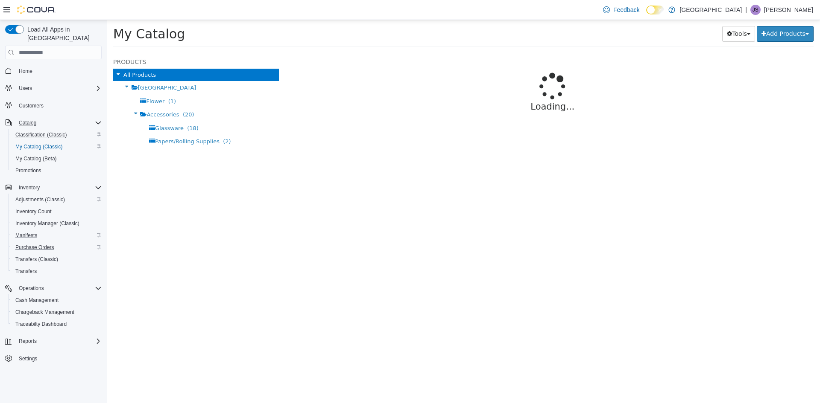
select select "**********"
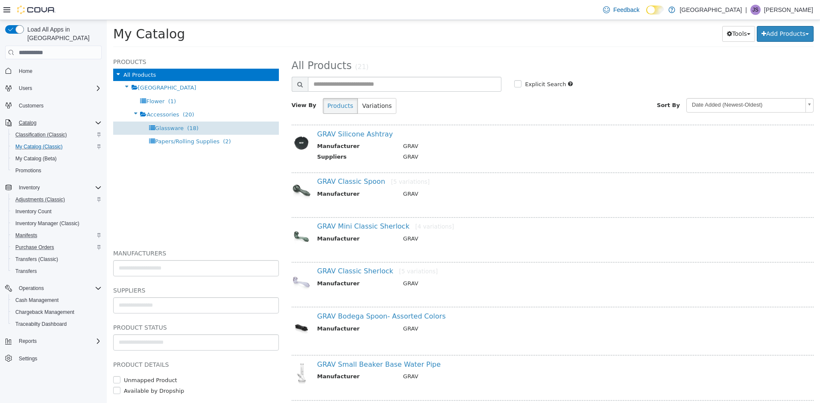
click at [174, 130] on span "Glassware" at bounding box center [169, 128] width 29 height 6
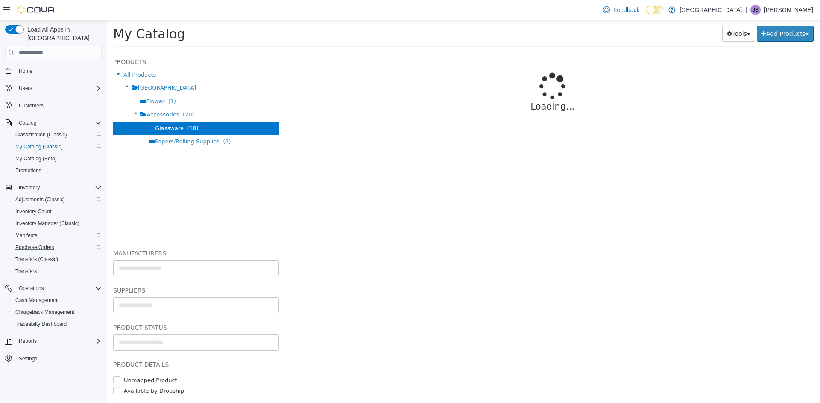
select select "**********"
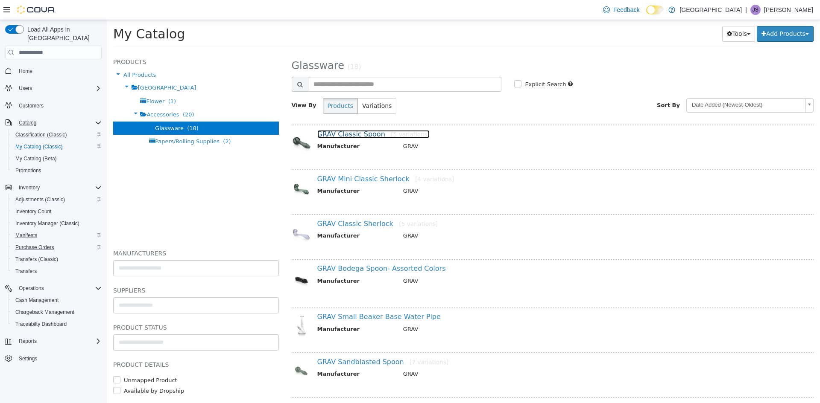
click at [341, 132] on link "GRAV Classic Spoon [5 variations]" at bounding box center [373, 134] width 113 height 8
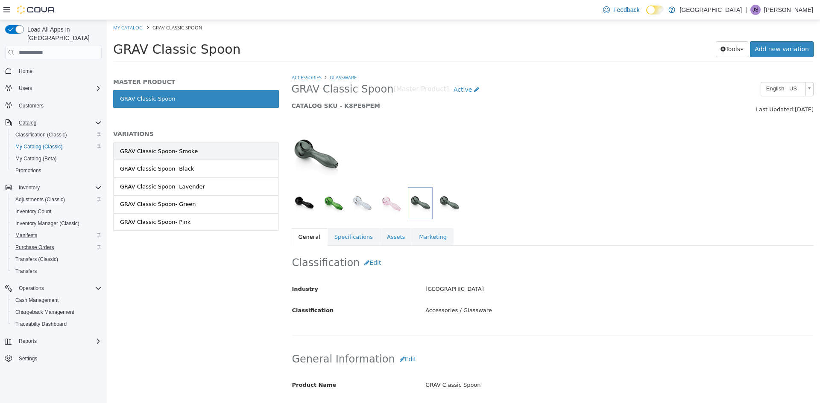
click at [169, 153] on div "GRAV Classic Spoon- Smoke" at bounding box center [159, 151] width 78 height 9
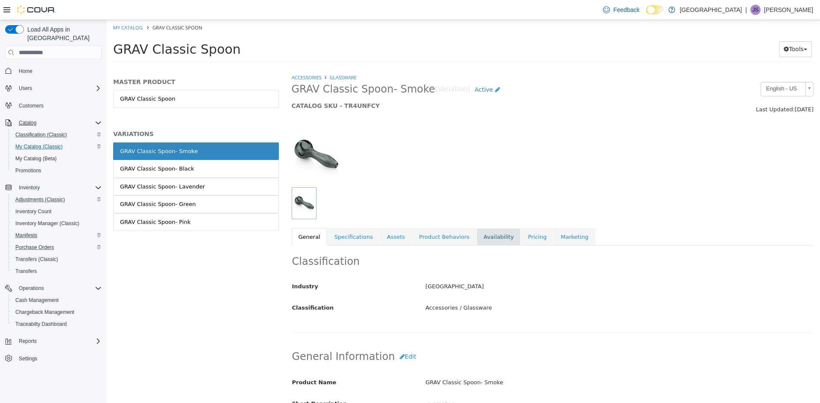
click at [476, 242] on link "Availability" at bounding box center [498, 237] width 44 height 18
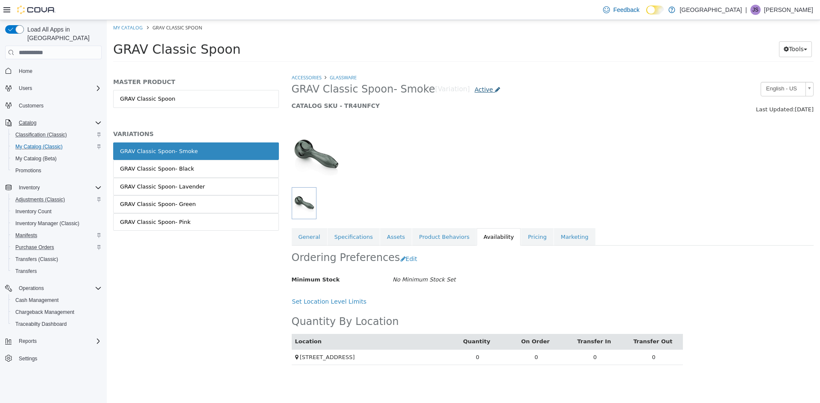
click at [474, 90] on span "Active" at bounding box center [483, 89] width 18 height 7
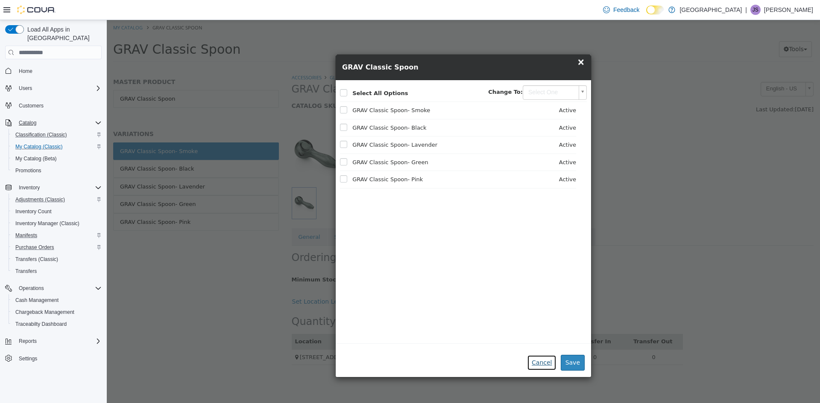
click at [541, 363] on button "Cancel" at bounding box center [541, 363] width 29 height 16
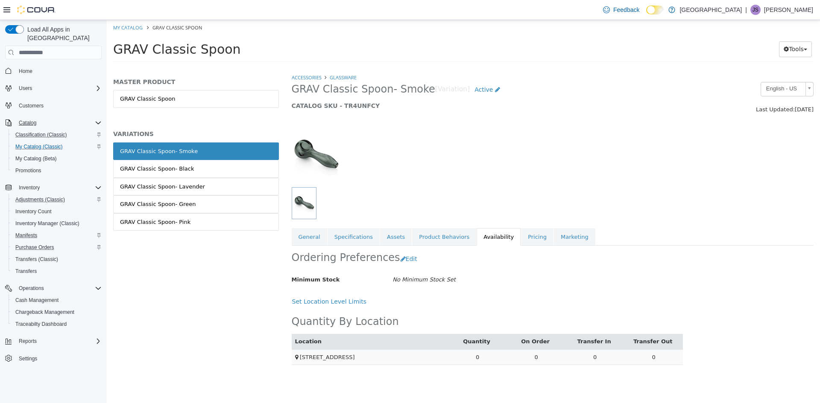
click at [602, 357] on td "0" at bounding box center [594, 358] width 59 height 16
click at [594, 358] on td "0" at bounding box center [594, 358] width 59 height 16
click at [500, 355] on td "0" at bounding box center [477, 358] width 59 height 16
click at [806, 51] on button "Tools" at bounding box center [795, 49] width 33 height 16
click at [199, 318] on div "MASTER PRODUCT GRAV Classic Spoon VARIATIONS GRAV Classic Spoon- Smoke GRAV Cla…" at bounding box center [196, 238] width 178 height 330
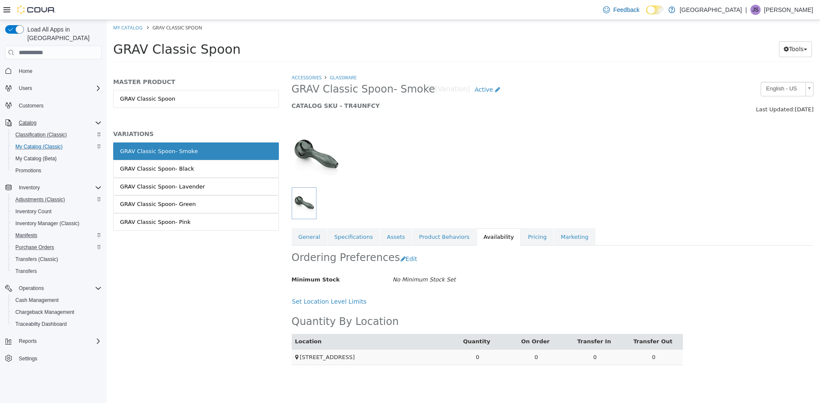
click at [321, 357] on span "[STREET_ADDRESS]" at bounding box center [327, 357] width 55 height 6
click at [321, 304] on button "Set Location Level Limits" at bounding box center [332, 302] width 80 height 16
click at [521, 242] on link "Pricing" at bounding box center [537, 237] width 32 height 18
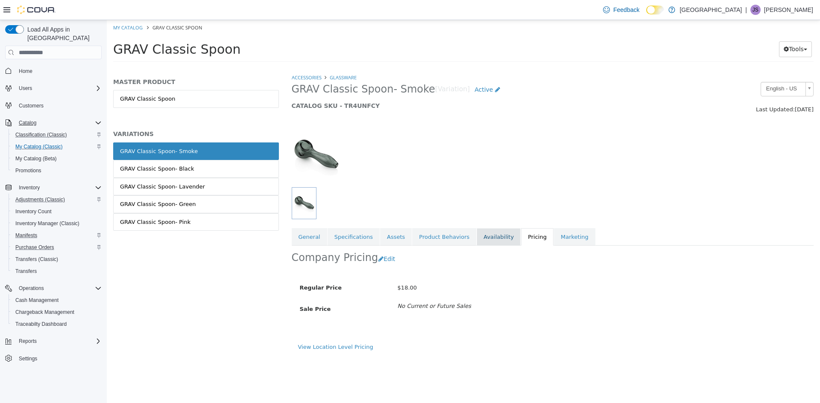
click at [482, 240] on link "Availability" at bounding box center [498, 237] width 44 height 18
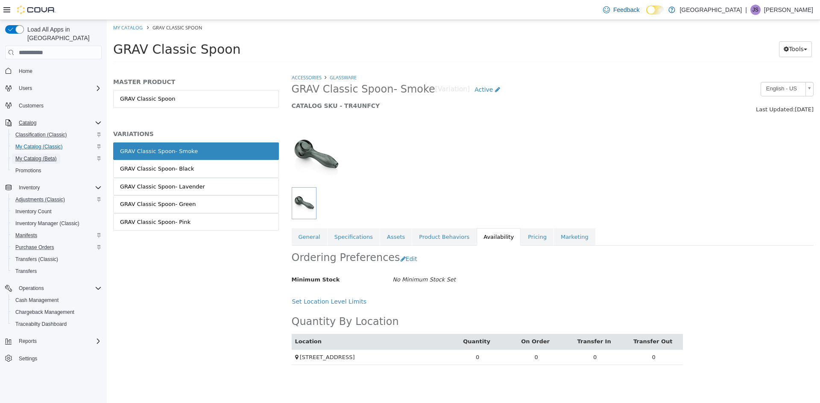
click at [31, 155] on span "My Catalog (Beta)" at bounding box center [35, 158] width 41 height 7
select select "**********"
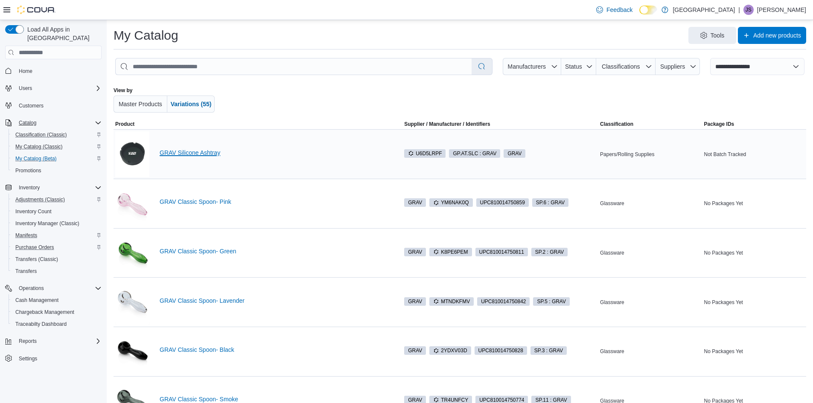
click at [189, 151] on link "GRAV Silicone Ashtray" at bounding box center [274, 152] width 229 height 7
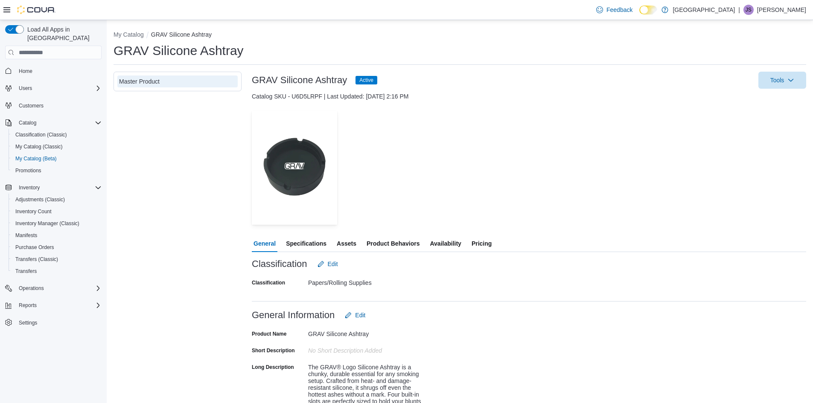
click at [299, 245] on span "Specifications" at bounding box center [306, 243] width 41 height 17
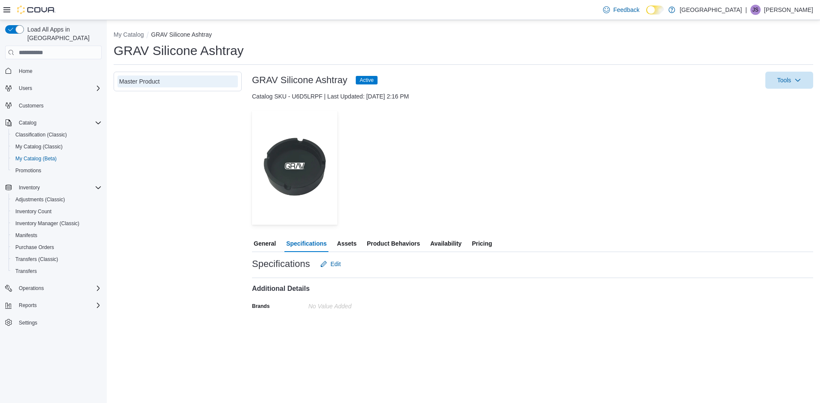
click at [345, 242] on span "Assets" at bounding box center [347, 243] width 20 height 17
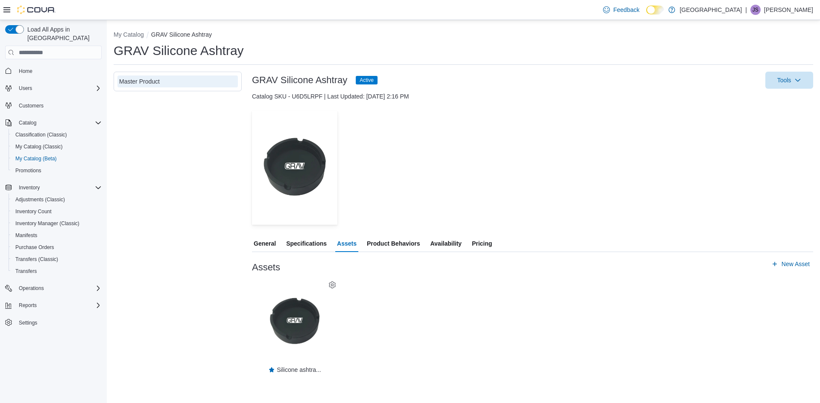
click at [395, 245] on span "Product Behaviors" at bounding box center [393, 243] width 53 height 17
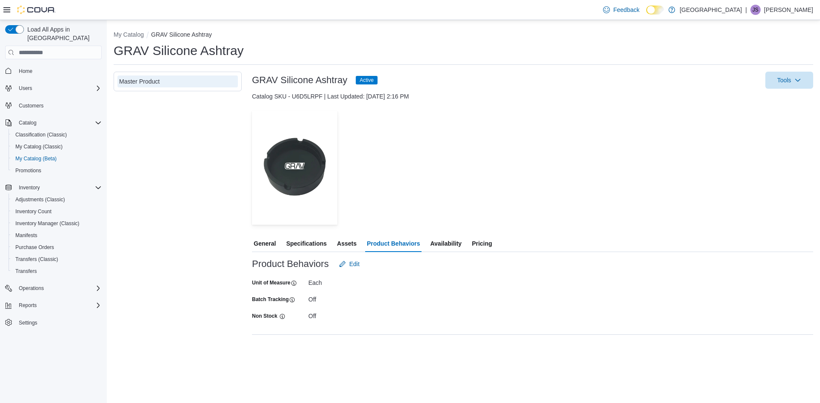
click at [464, 242] on div "General Specifications Assets Product Behaviors Availability Pricing" at bounding box center [532, 243] width 561 height 17
click at [430, 239] on span "Availability" at bounding box center [445, 243] width 31 height 17
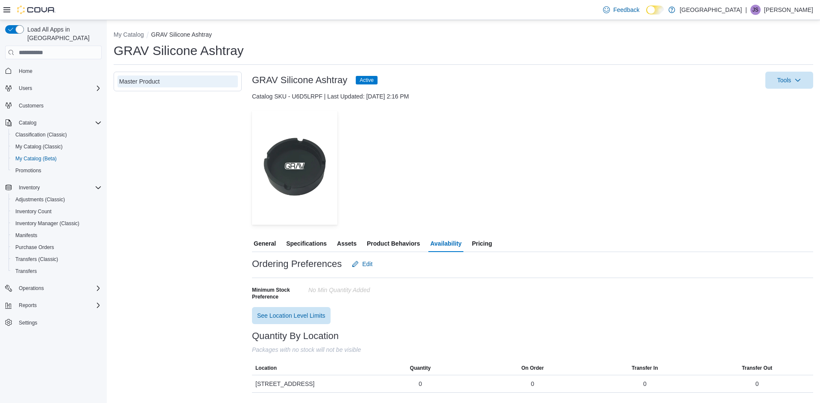
click at [270, 373] on span "Location" at bounding box center [308, 369] width 112 height 14
click at [270, 382] on span "[STREET_ADDRESS]" at bounding box center [284, 384] width 59 height 10
click at [287, 314] on span "See Location Level Limits" at bounding box center [291, 315] width 68 height 9
click at [41, 143] on span "My Catalog (Classic)" at bounding box center [38, 146] width 47 height 7
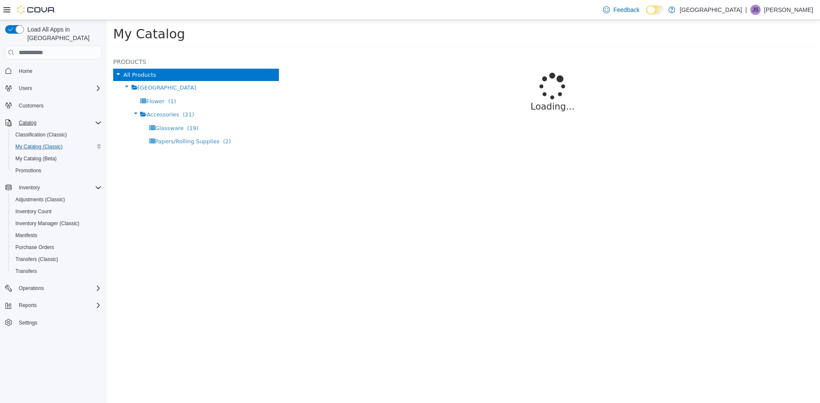
select select "**********"
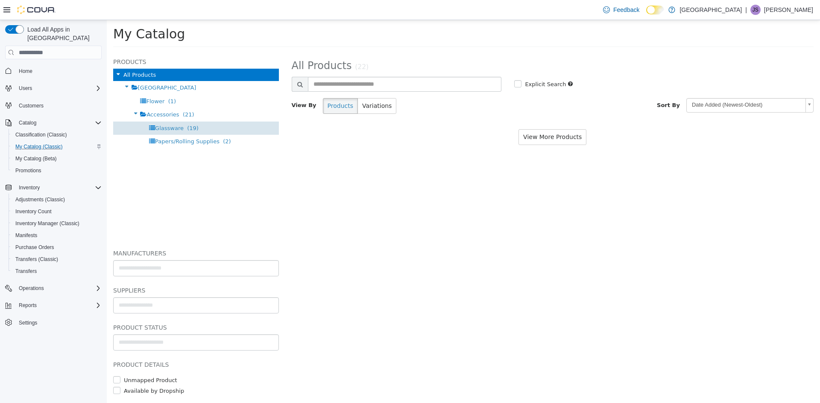
click at [168, 125] on span "Glassware" at bounding box center [169, 128] width 29 height 6
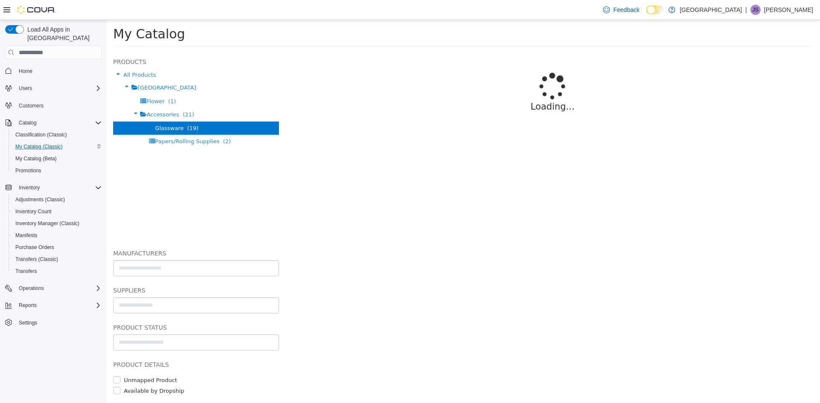
select select "**********"
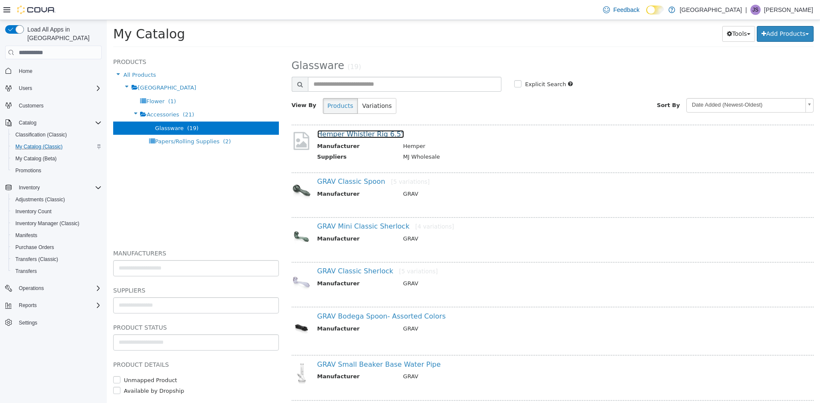
click at [378, 134] on link "Hemper Whistler Rig 6.5"" at bounding box center [360, 134] width 87 height 8
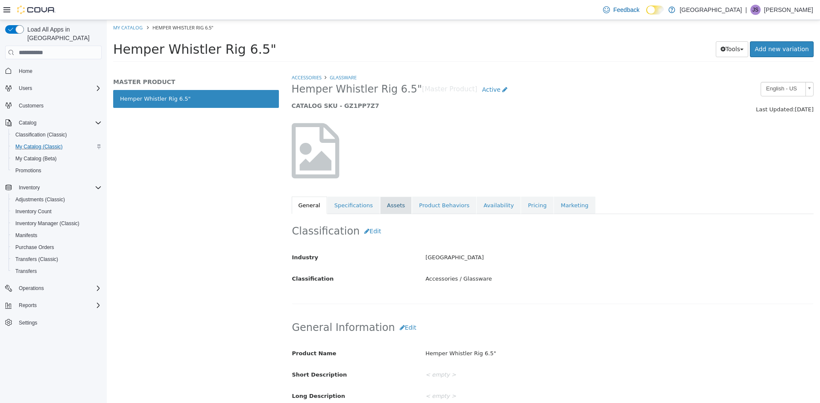
click at [388, 206] on link "Assets" at bounding box center [396, 206] width 32 height 18
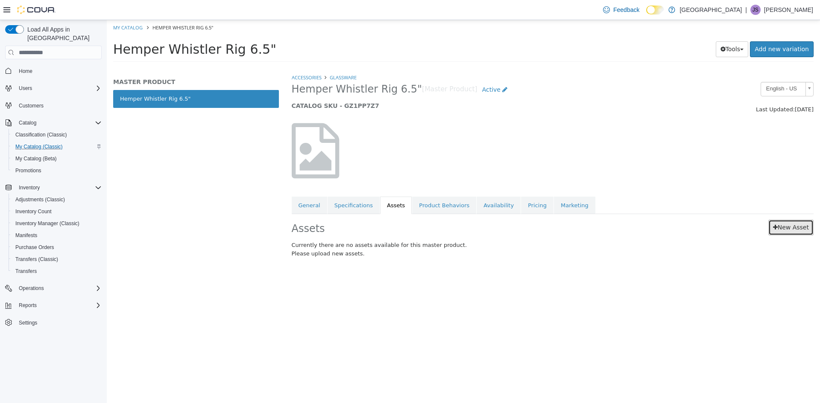
click at [782, 228] on link "New Asset" at bounding box center [790, 228] width 45 height 16
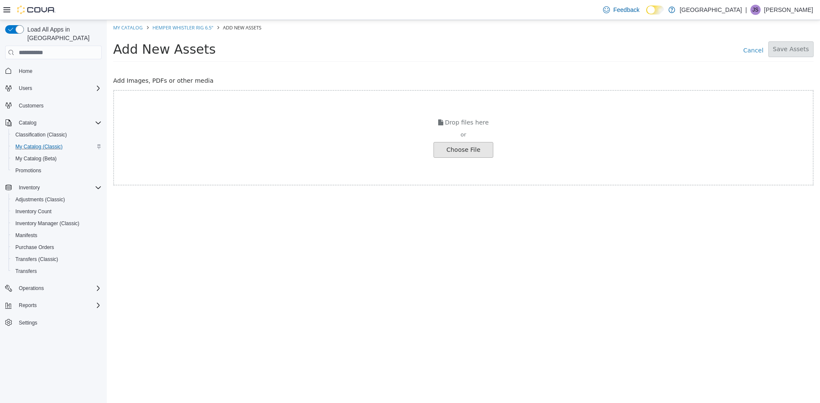
click at [457, 146] on input "file" at bounding box center [16, 150] width 953 height 15
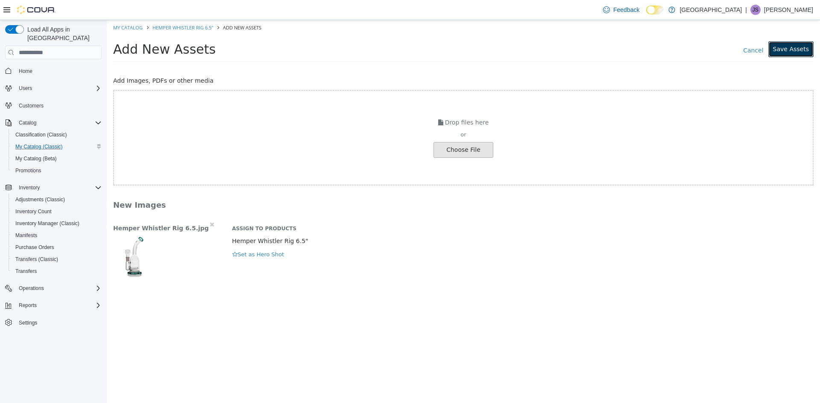
click at [788, 47] on button "Save Assets" at bounding box center [790, 49] width 45 height 16
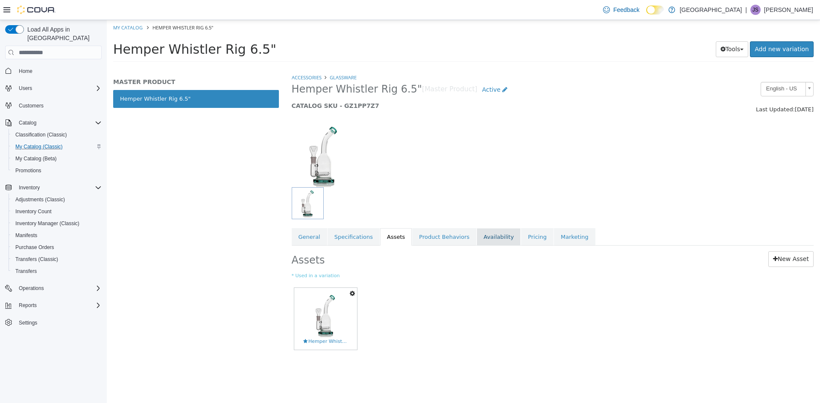
click at [490, 236] on link "Availability" at bounding box center [498, 237] width 44 height 18
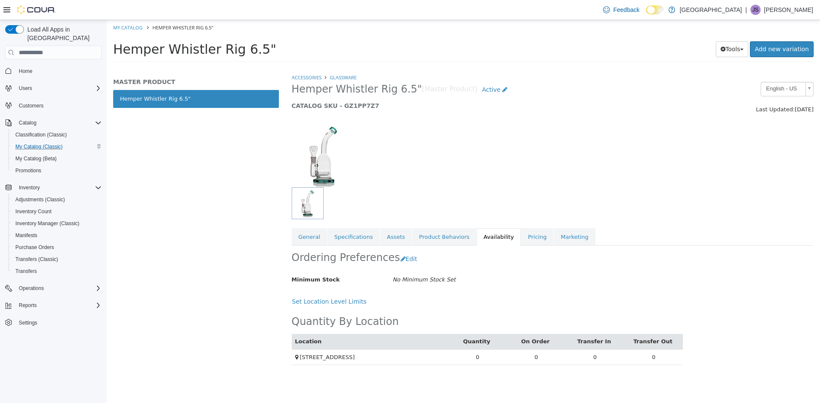
click at [337, 345] on th "Location" at bounding box center [370, 341] width 157 height 15
click at [321, 360] on span "[STREET_ADDRESS]" at bounding box center [327, 357] width 55 height 6
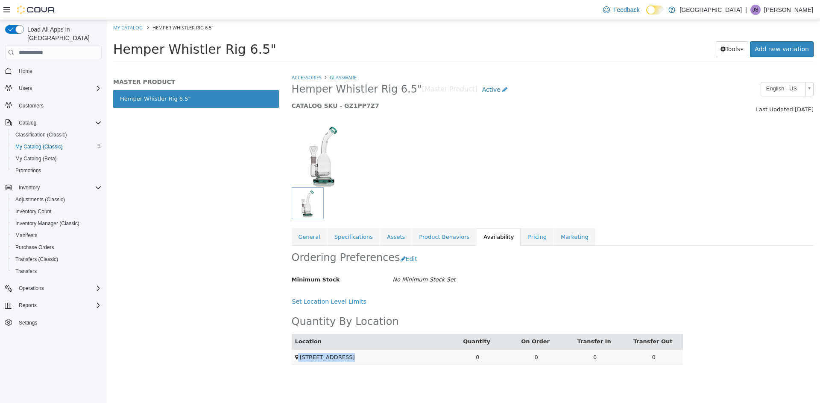
click at [321, 360] on span "[STREET_ADDRESS]" at bounding box center [327, 357] width 55 height 6
click at [431, 388] on div "Accessories Glassware Hemper Whistler Rig 6.5" [Master Product] Active CATALOG …" at bounding box center [552, 238] width 535 height 330
click at [315, 283] on span "Minimum Stock" at bounding box center [316, 280] width 48 height 6
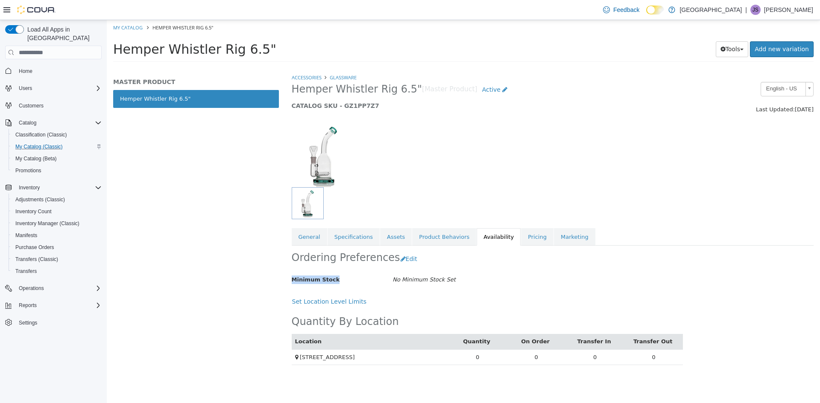
click at [366, 286] on div "Minimum Stock No Minimum Stock Set" at bounding box center [487, 280] width 404 height 15
click at [521, 233] on link "Pricing" at bounding box center [537, 237] width 32 height 18
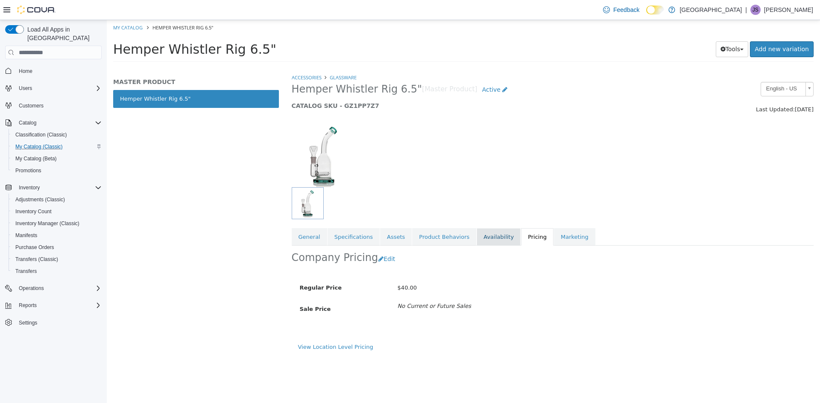
click at [485, 240] on link "Availability" at bounding box center [498, 237] width 44 height 18
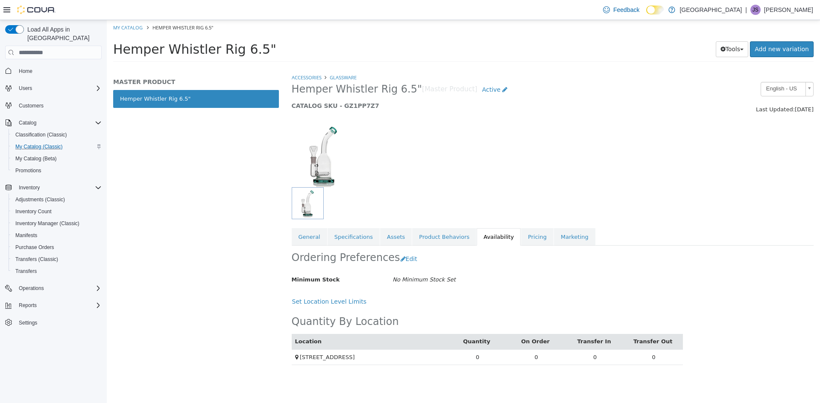
click at [636, 342] on th "Transfer Out" at bounding box center [653, 341] width 59 height 15
click at [499, 343] on th "Quantity" at bounding box center [477, 341] width 59 height 15
click at [376, 346] on th "Location" at bounding box center [370, 341] width 157 height 15
click at [560, 235] on link "Marketing" at bounding box center [574, 237] width 41 height 18
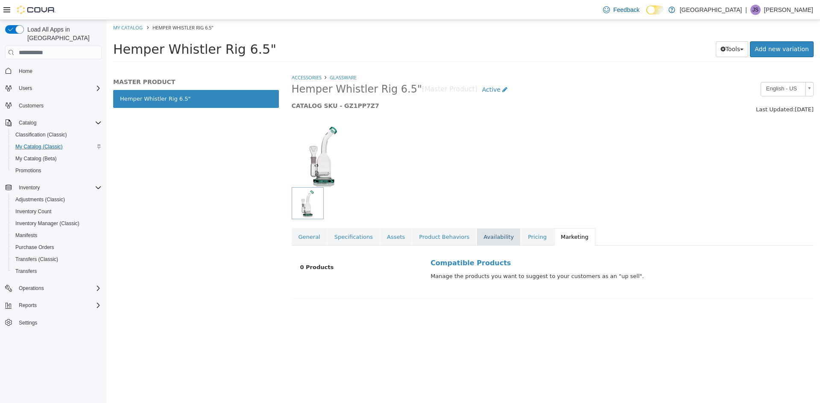
click at [476, 240] on link "Availability" at bounding box center [498, 237] width 44 height 18
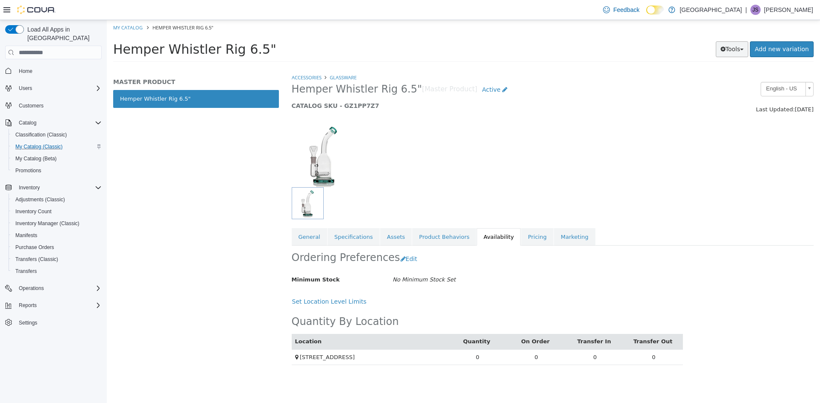
click at [748, 51] on button "Tools" at bounding box center [731, 49] width 33 height 16
click at [767, 257] on div "Accessories Glassware Hemper Whistler Rig 6.5" [Master Product] Active CATALOG …" at bounding box center [552, 238] width 535 height 330
click at [746, 53] on button "Tools" at bounding box center [731, 49] width 33 height 16
click at [718, 213] on div at bounding box center [552, 203] width 535 height 32
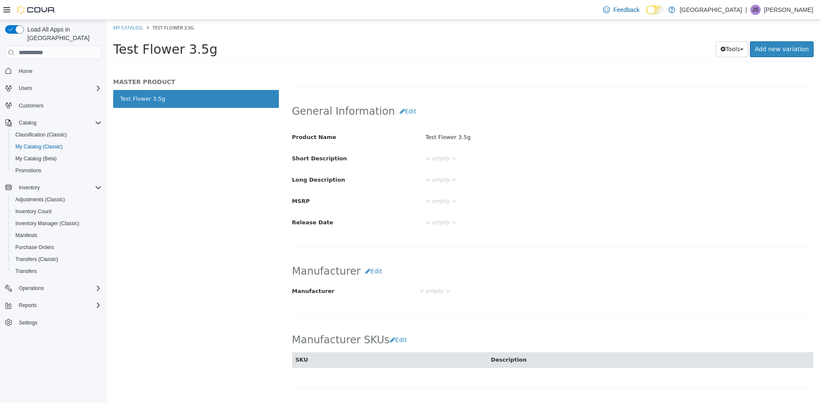
scroll to position [203, 0]
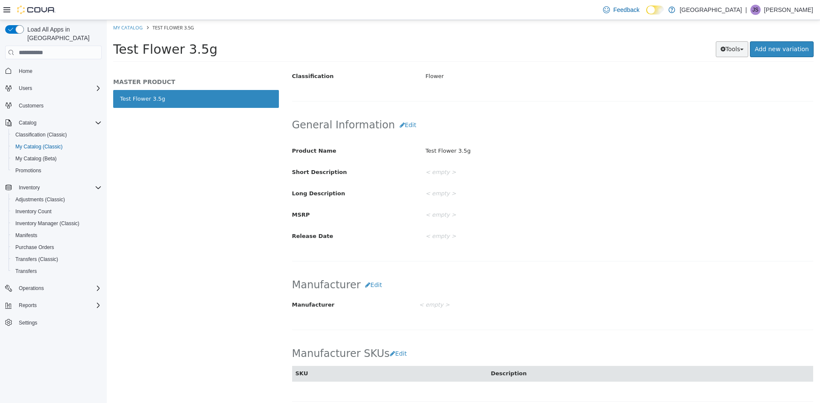
click at [745, 52] on button "Tools" at bounding box center [731, 49] width 33 height 16
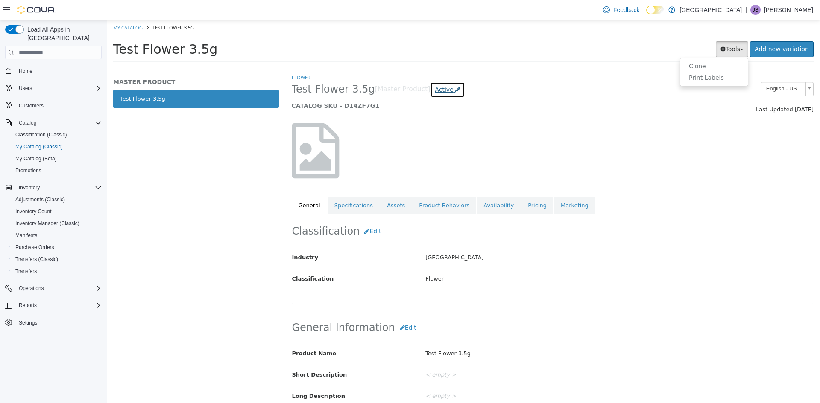
click at [435, 89] on span "Active" at bounding box center [444, 89] width 18 height 7
click at [484, 143] on div at bounding box center [552, 150] width 535 height 73
click at [353, 205] on link "Specifications" at bounding box center [353, 206] width 52 height 18
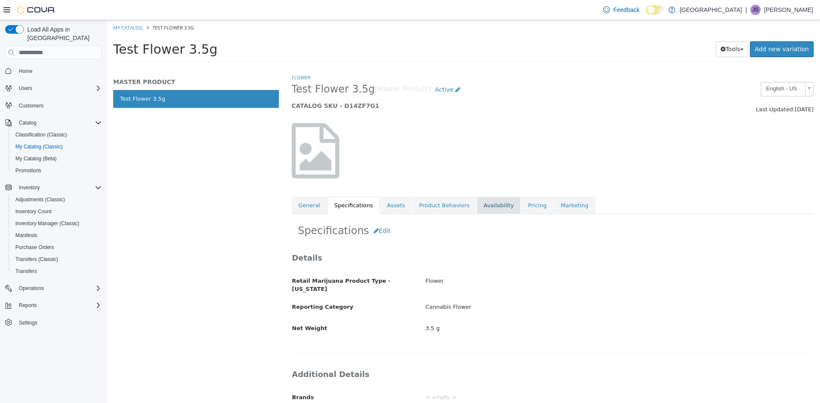
click at [487, 207] on link "Availability" at bounding box center [498, 206] width 44 height 18
